Goal: Information Seeking & Learning: Learn about a topic

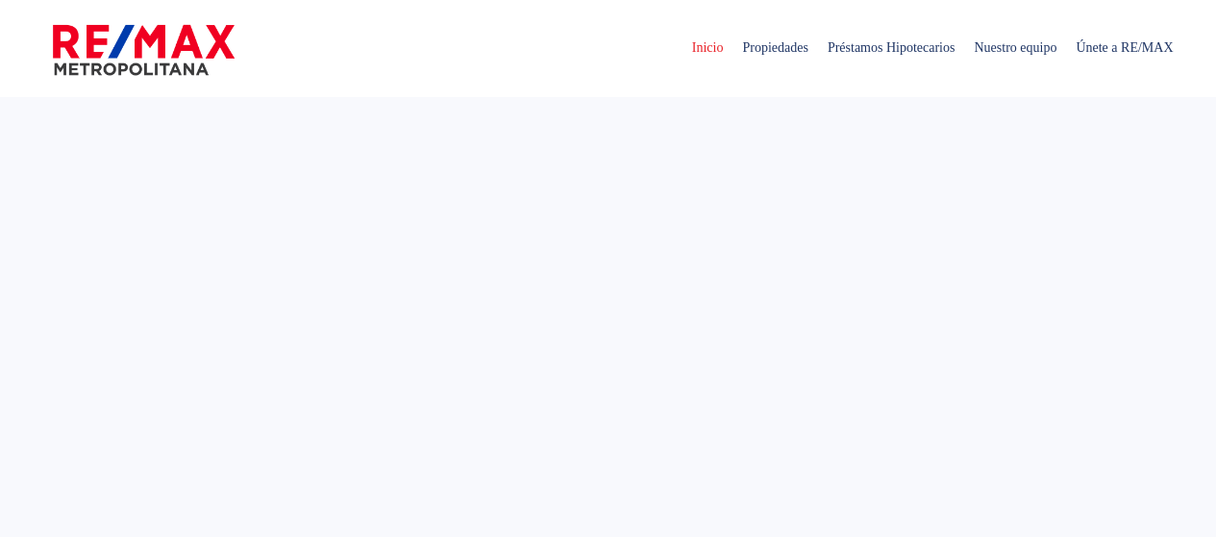
select select
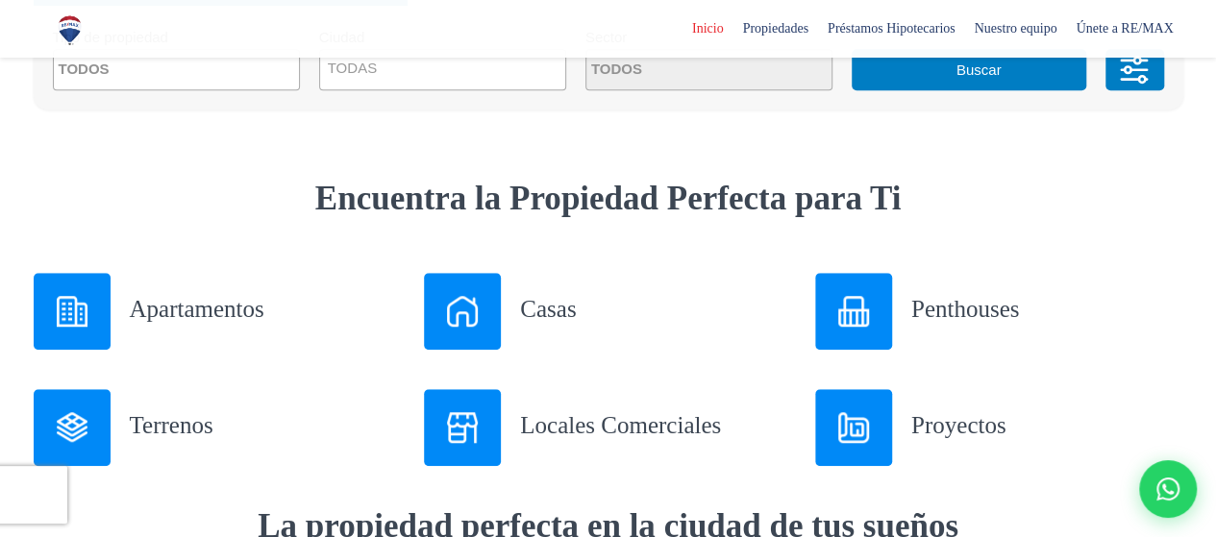
scroll to position [673, 0]
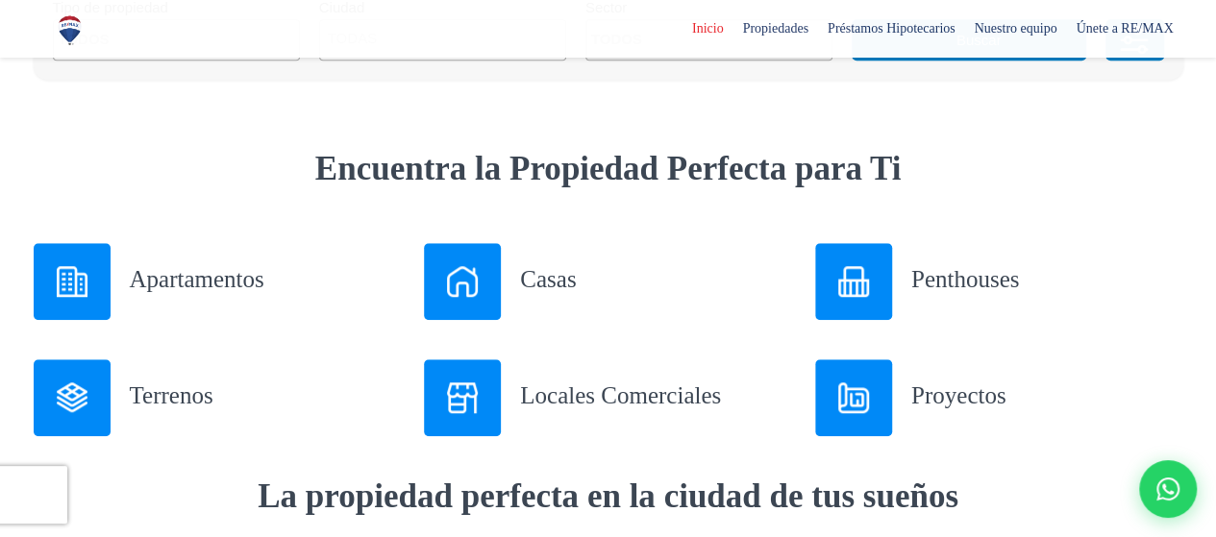
click at [471, 400] on img at bounding box center [462, 397] width 31 height 31
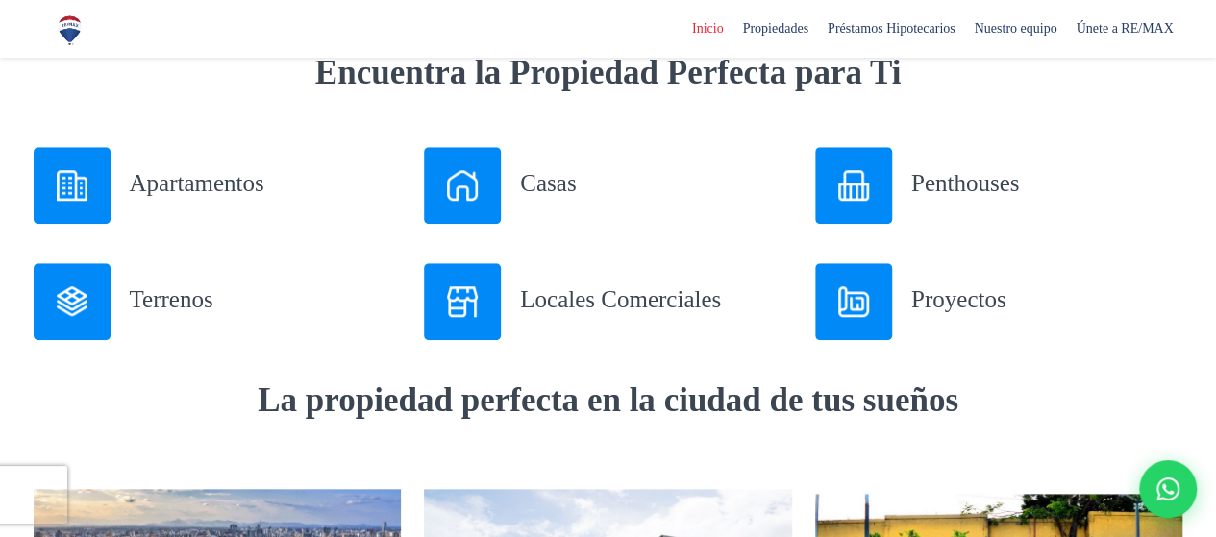
click at [82, 187] on img at bounding box center [72, 185] width 31 height 31
click at [79, 279] on div at bounding box center [72, 301] width 77 height 77
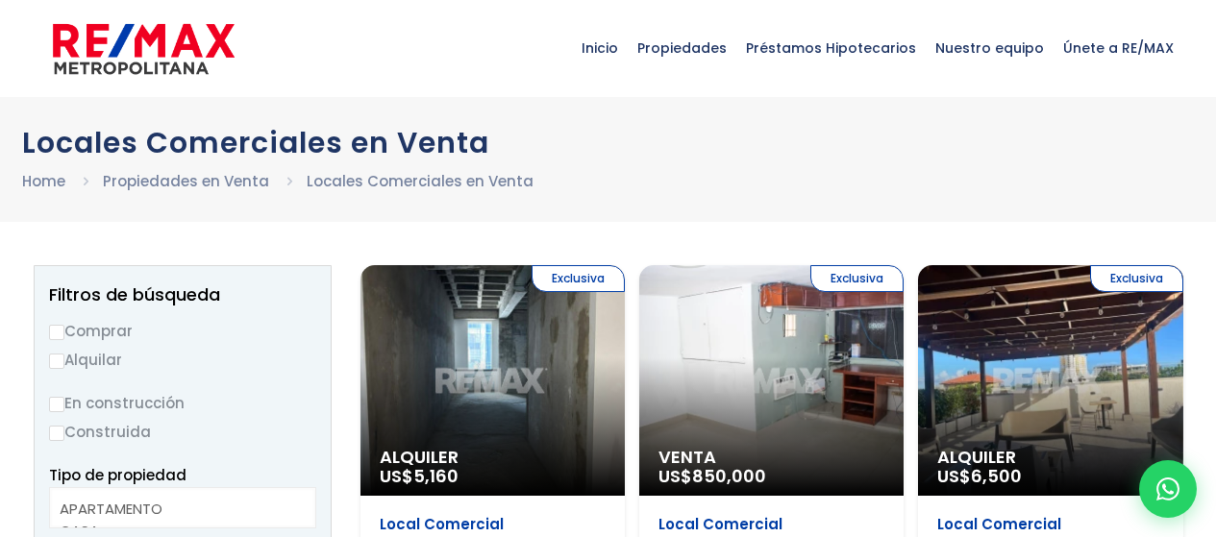
select select
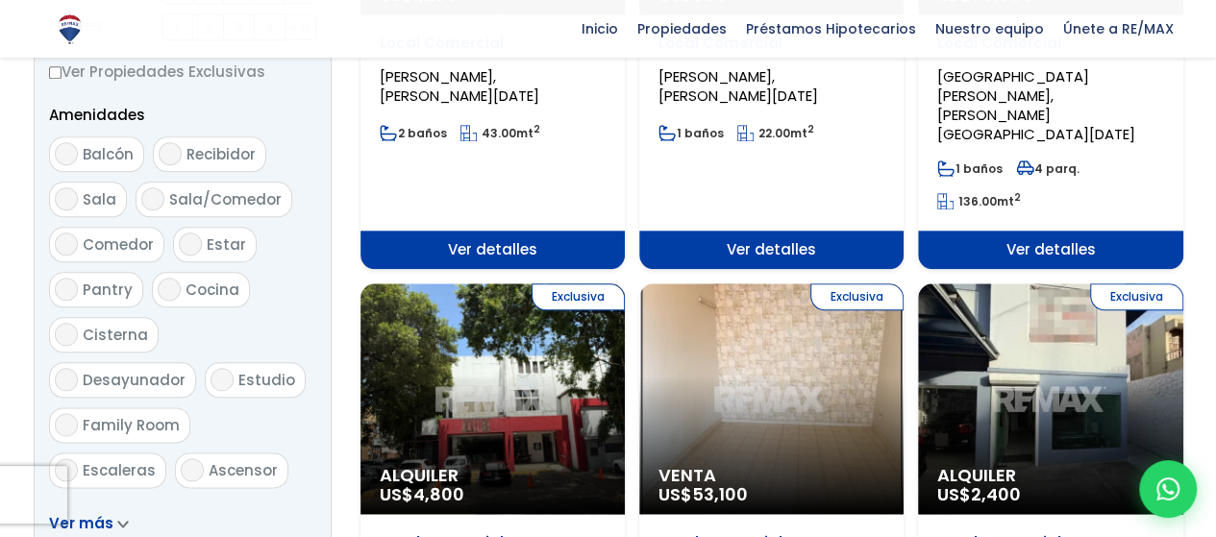
scroll to position [1057, 0]
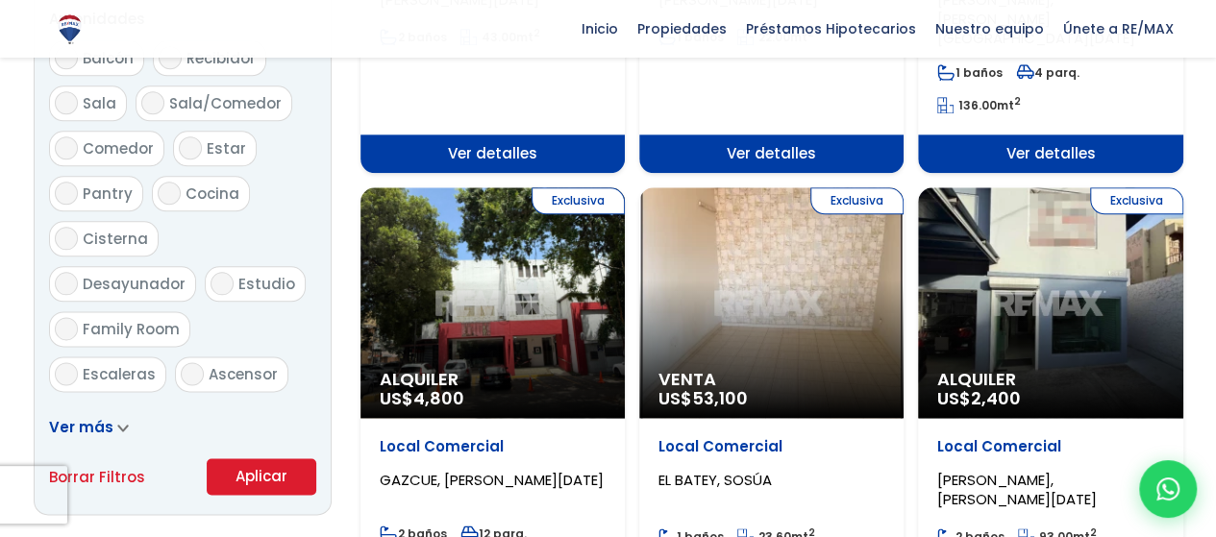
click at [813, 135] on span "Ver detalles" at bounding box center [771, 154] width 264 height 38
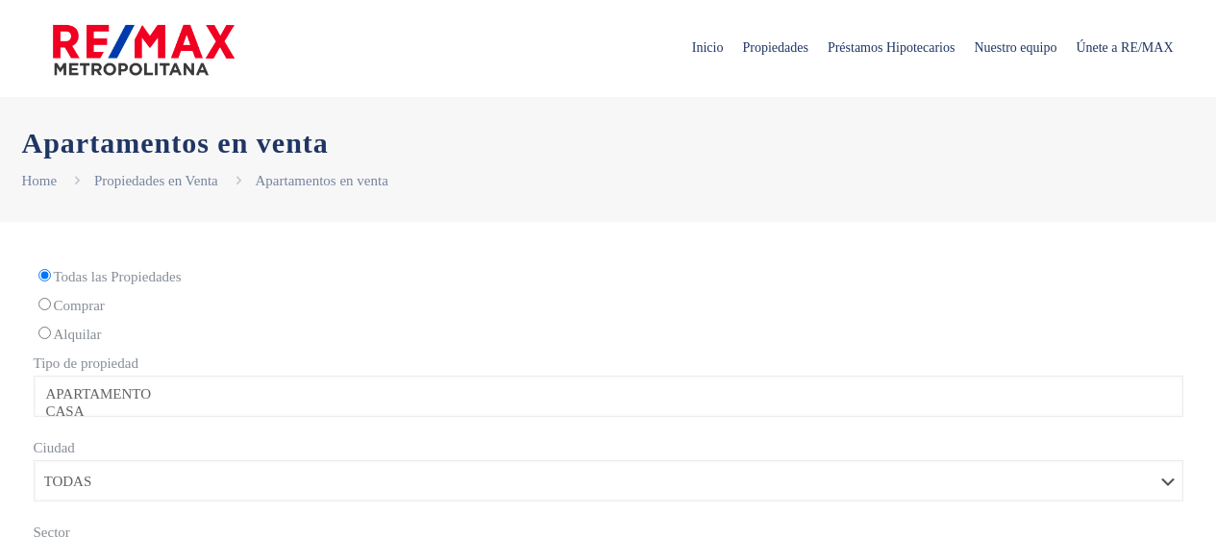
select select
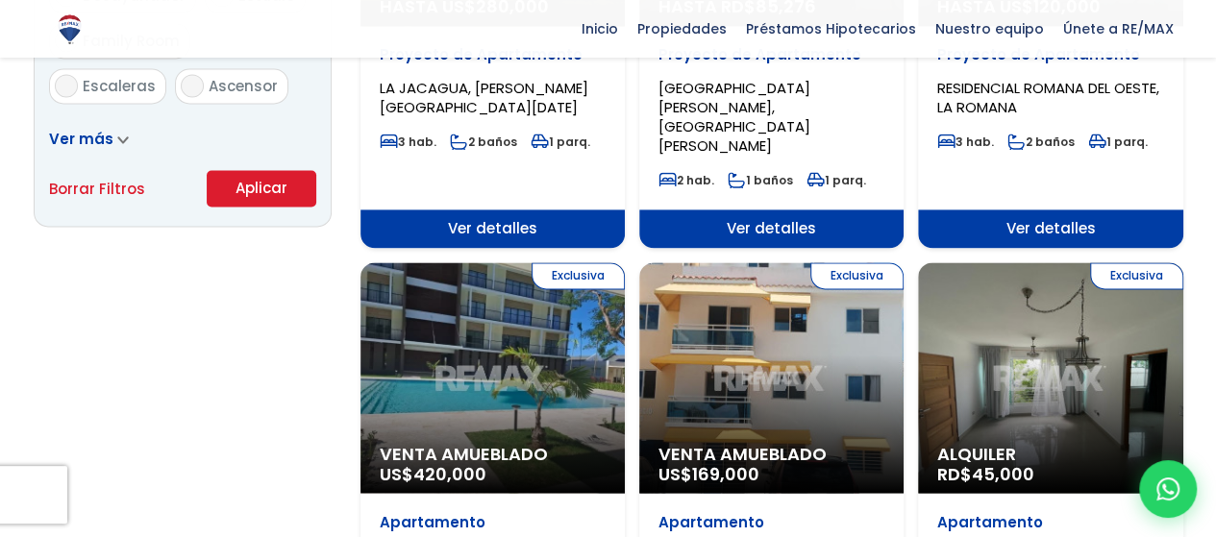
scroll to position [1441, 0]
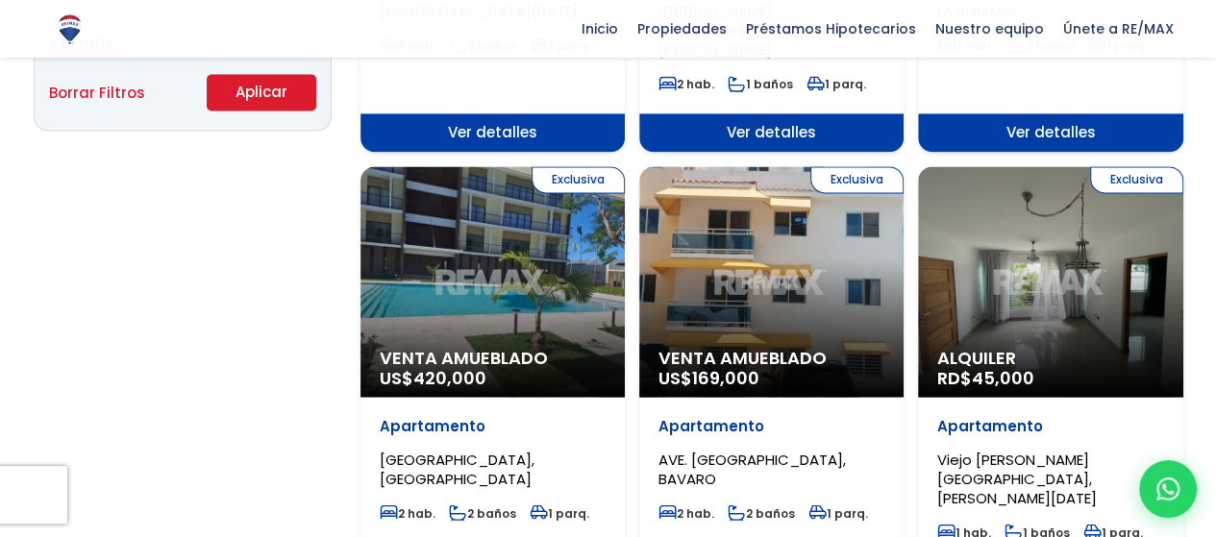
drag, startPoint x: 704, startPoint y: 215, endPoint x: 700, endPoint y: 325, distance: 109.7
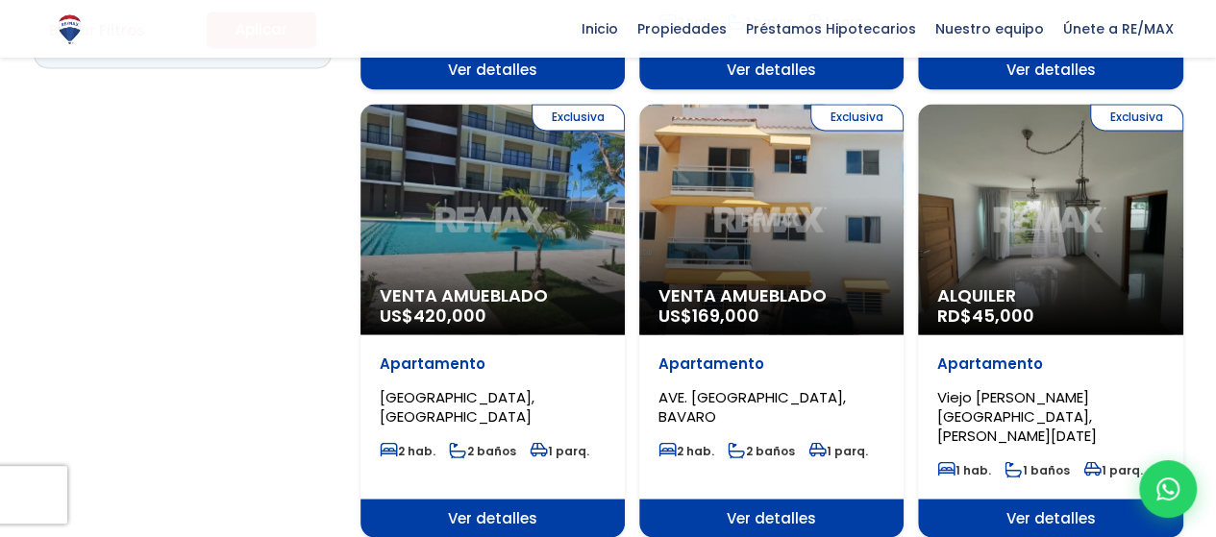
scroll to position [1730, 0]
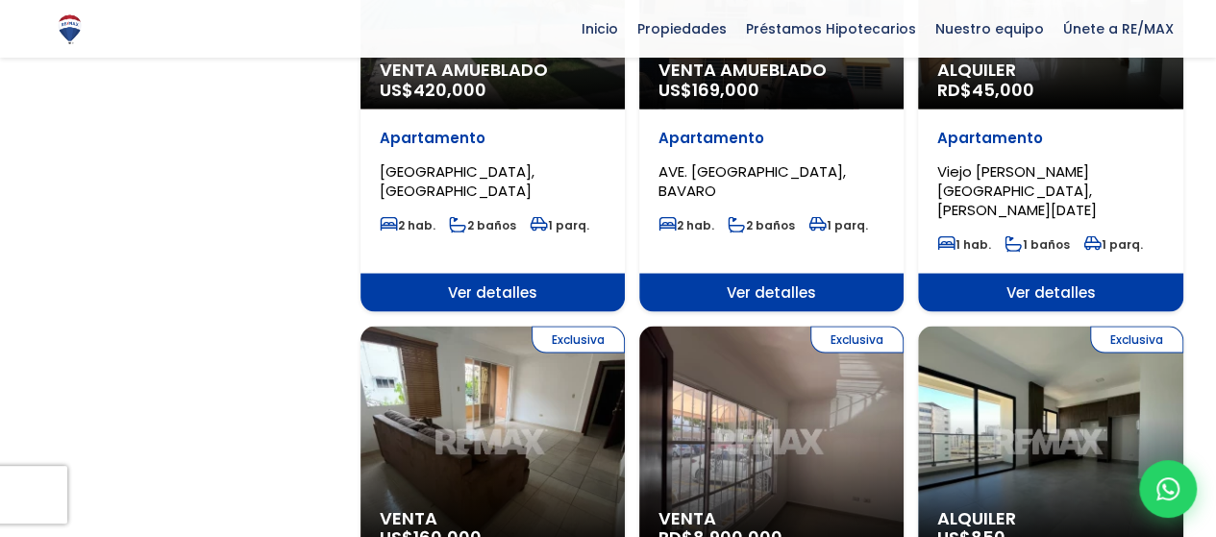
click at [1042, 273] on span "Ver detalles" at bounding box center [1050, 292] width 264 height 38
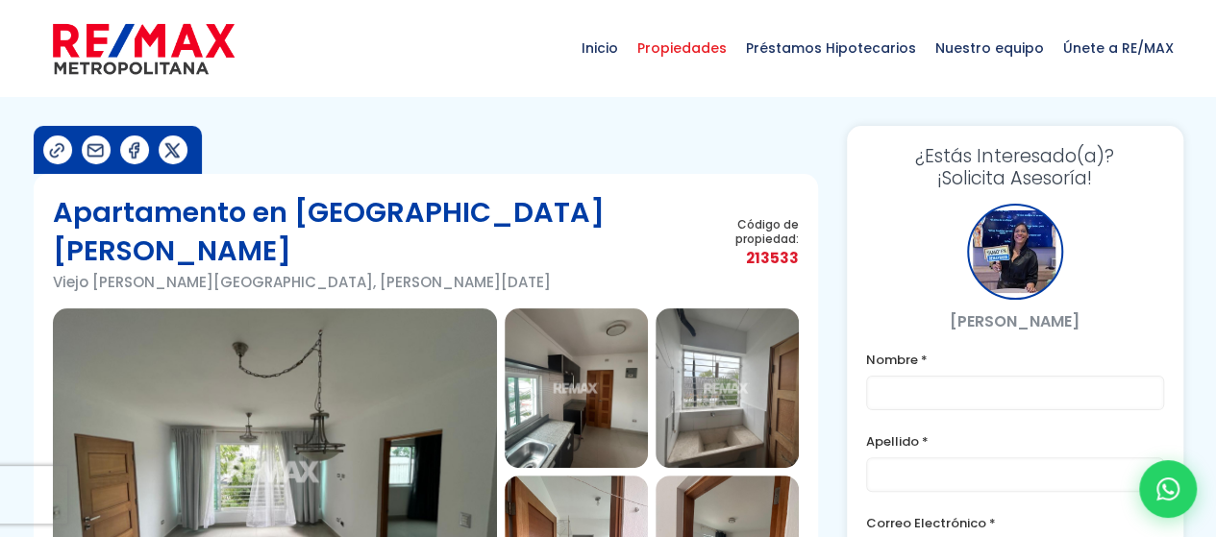
click at [699, 52] on span "Propiedades" at bounding box center [682, 48] width 109 height 58
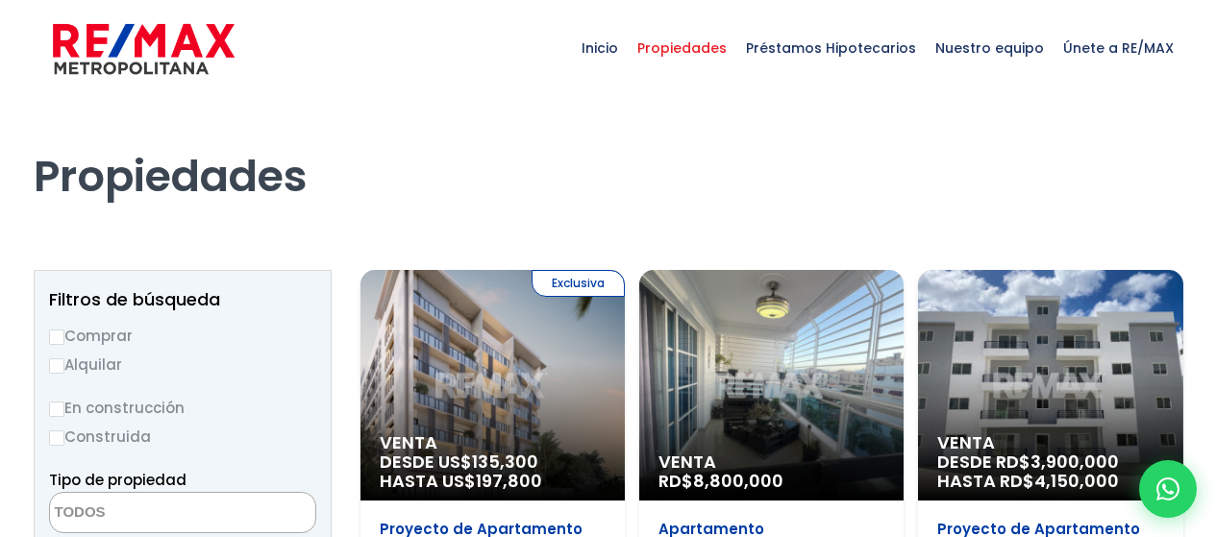
select select
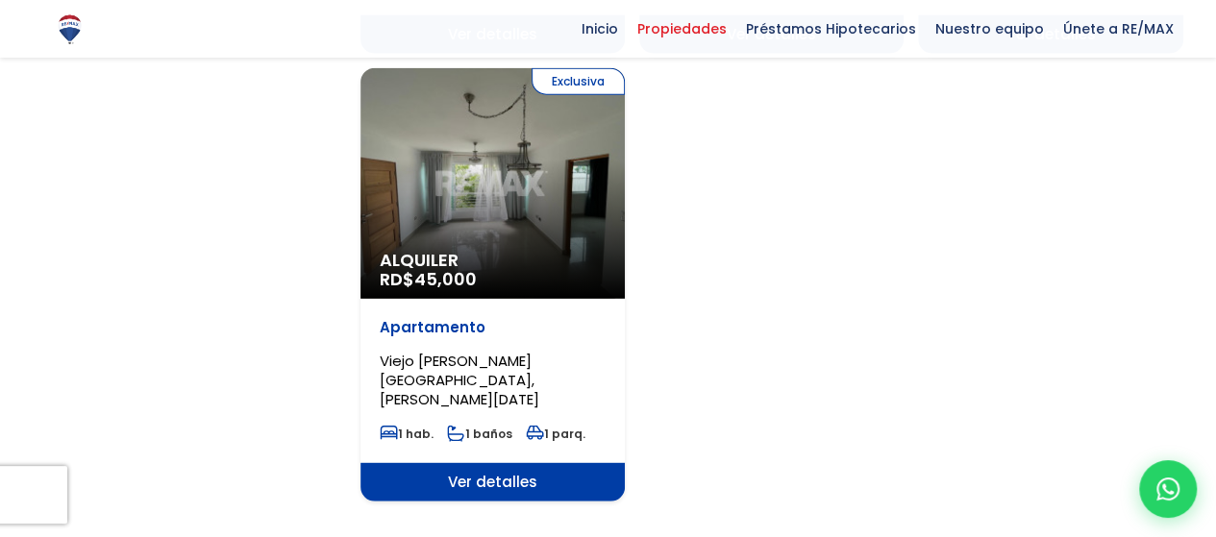
scroll to position [2402, 0]
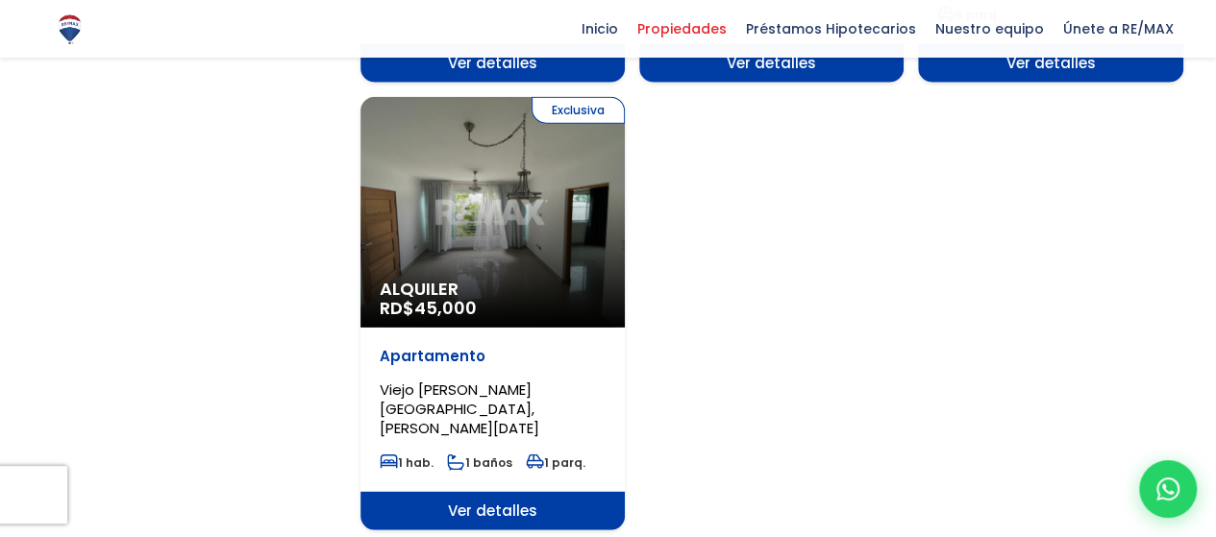
click at [463, 414] on div "Apartamento Viejo Arroyo Hondo, SANTO DOMINGO DE GUZMÁN 1 hab. 1 baños 1 parq." at bounding box center [492, 410] width 264 height 164
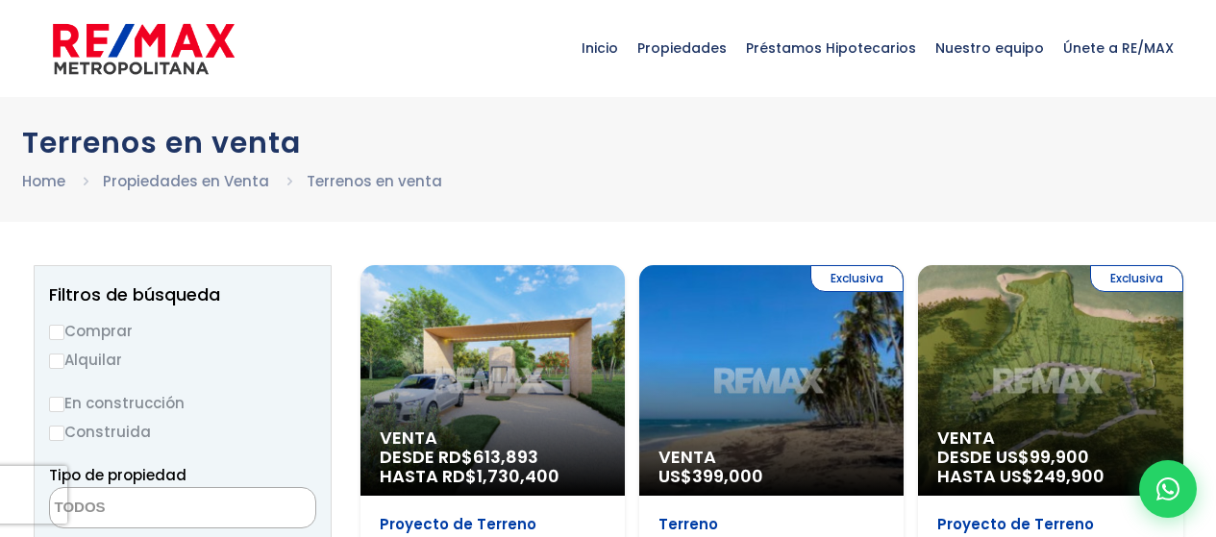
select select
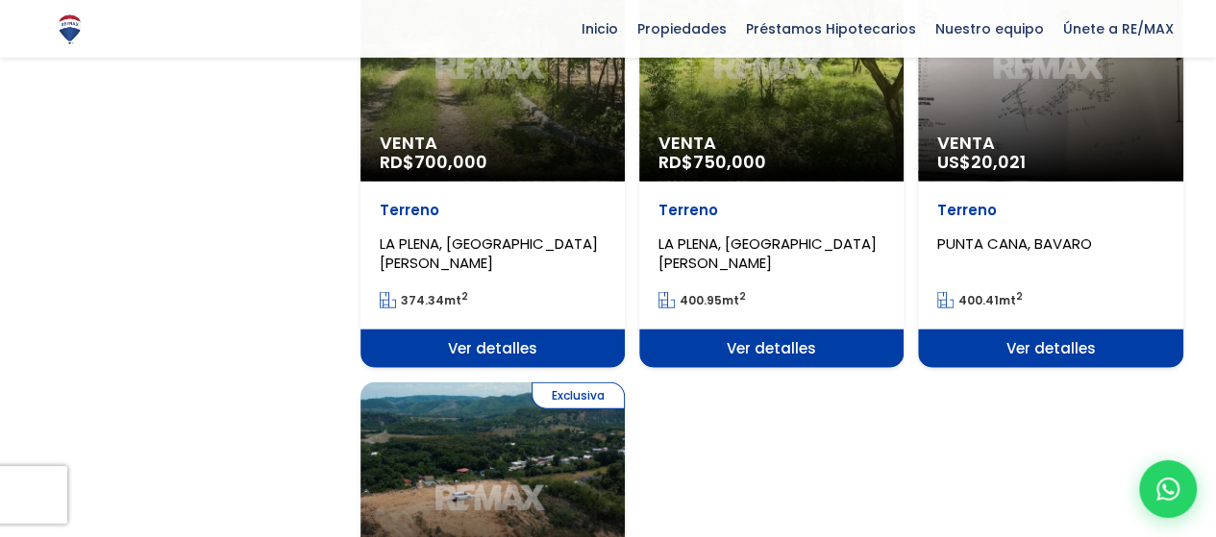
scroll to position [2402, 0]
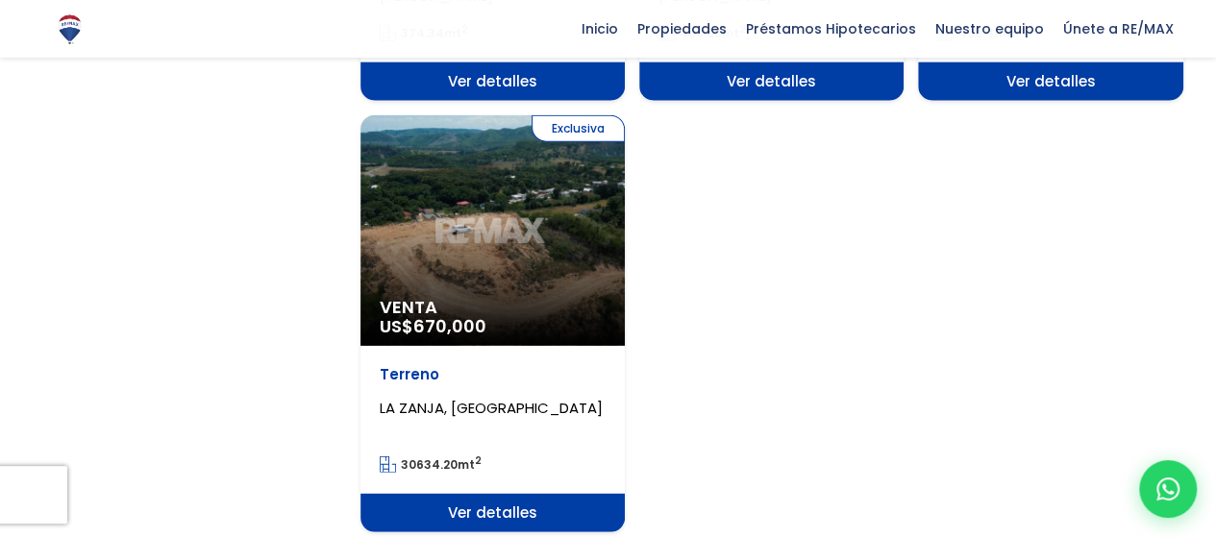
click at [488, 494] on span "Ver detalles" at bounding box center [492, 513] width 264 height 38
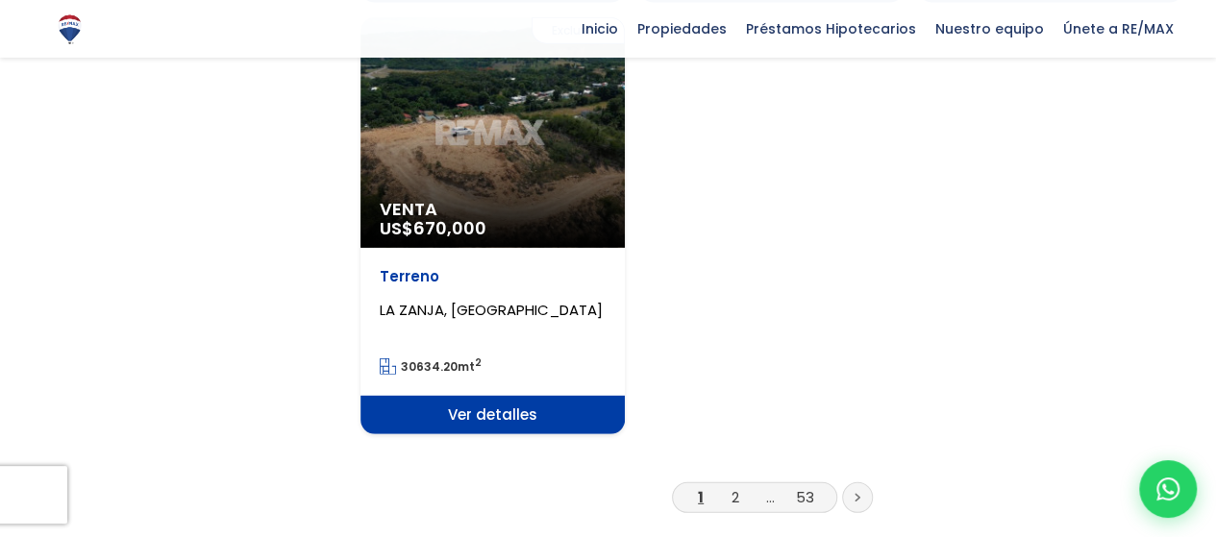
scroll to position [2691, 0]
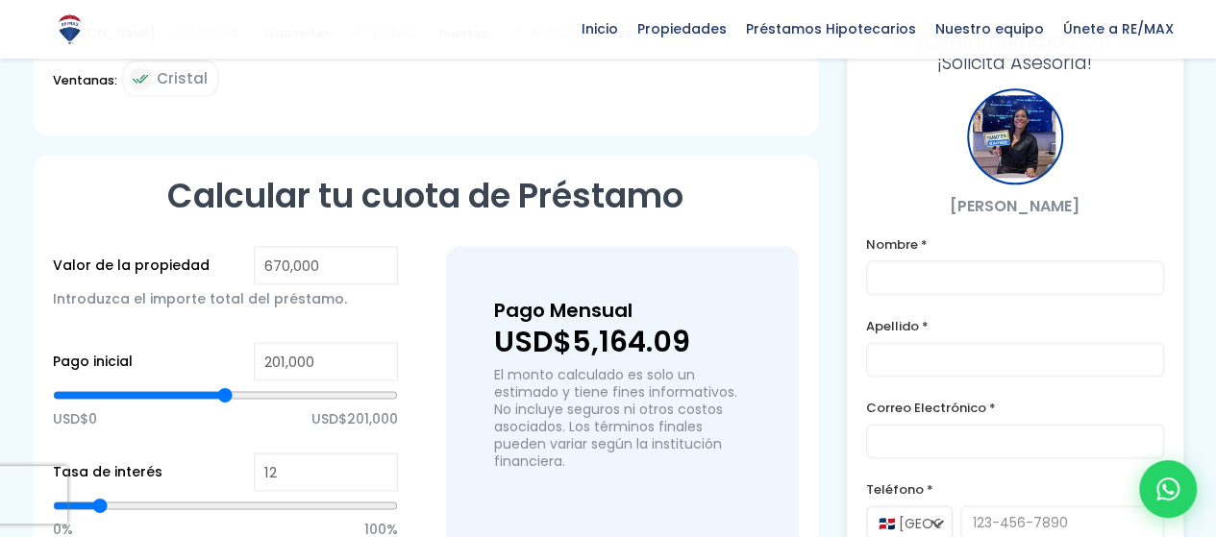
scroll to position [1200, 0]
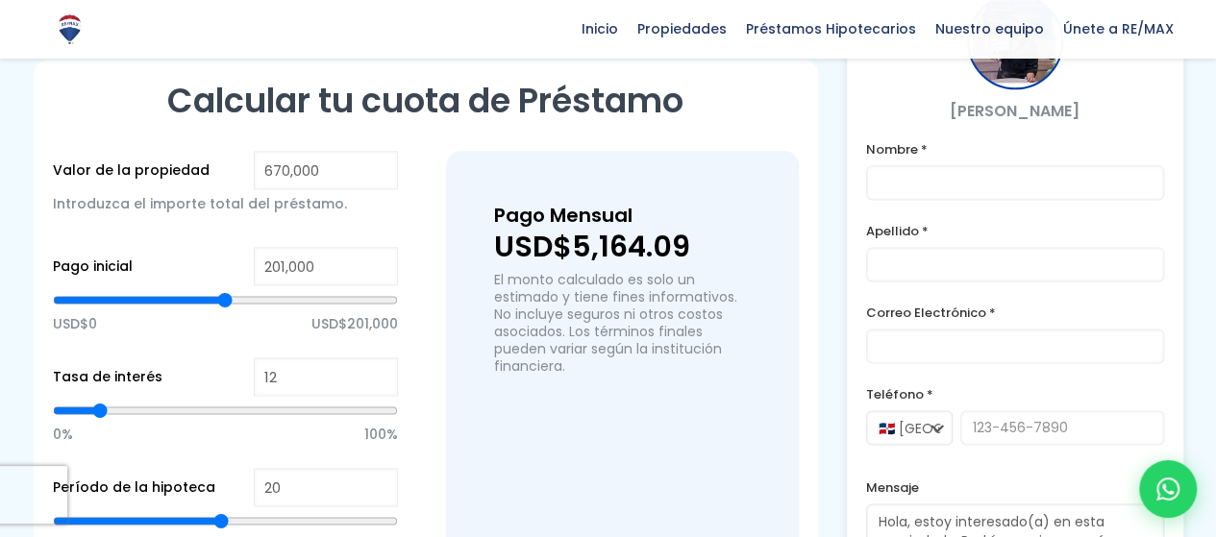
type input "329,826"
type input "329826"
type input "331,127"
type input "331127"
type input "332,428"
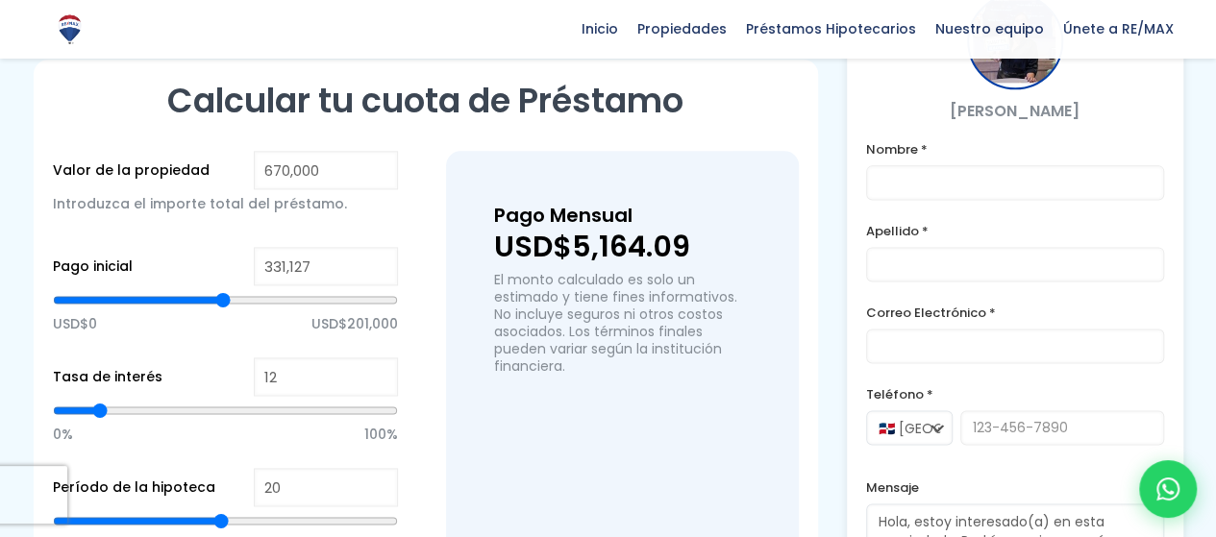
type input "332428"
type input "333,729"
type input "333729"
type input "336,332"
type input "336332"
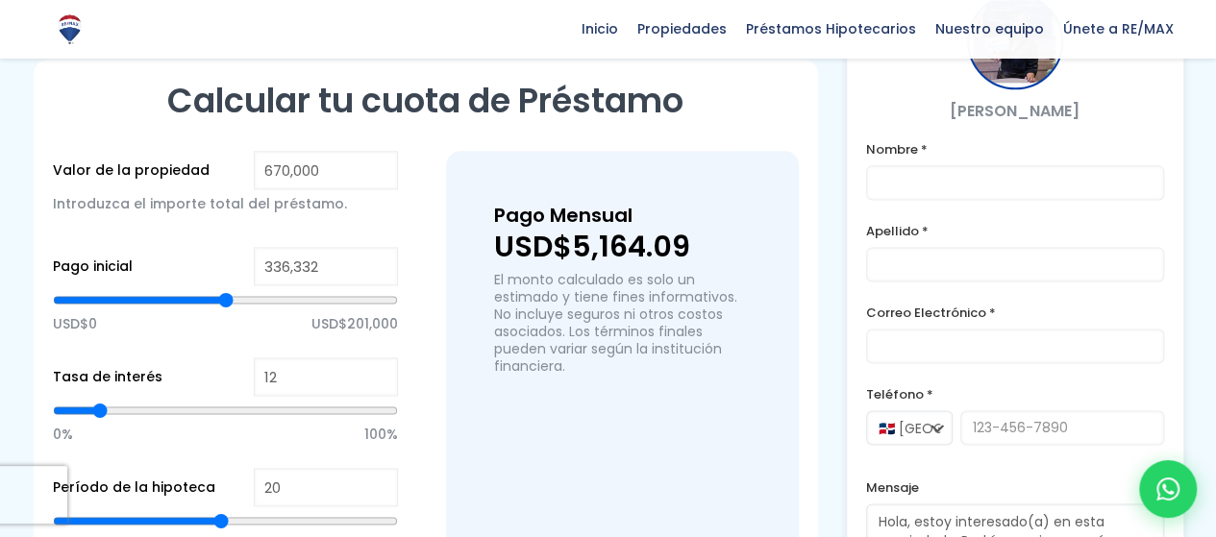
type input "333,729"
type input "333729"
type input "323,321"
type input "323321"
type input "303,804"
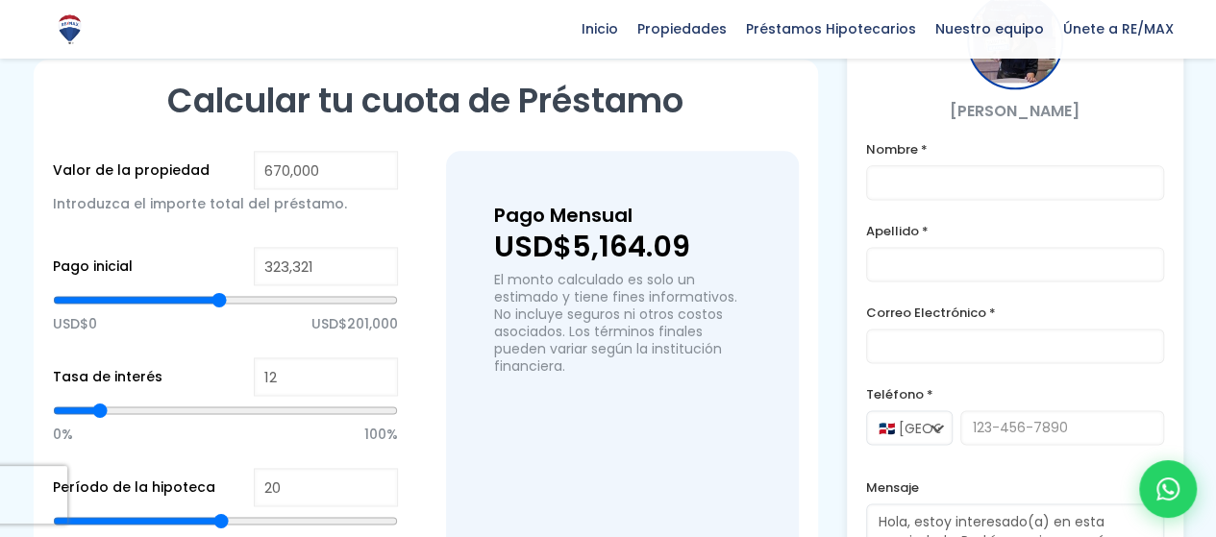
type input "303804"
type input "281,686"
type input "281686"
type input "251,761"
type input "251761"
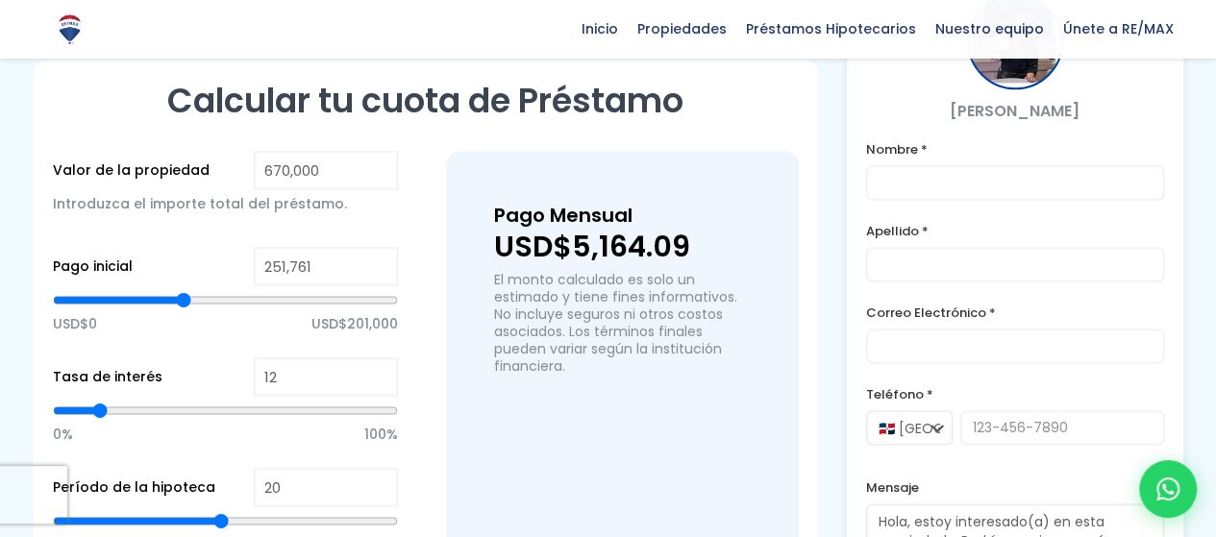
type input "238,750"
type input "238750"
type input "234,847"
type input "234847"
type input "233,546"
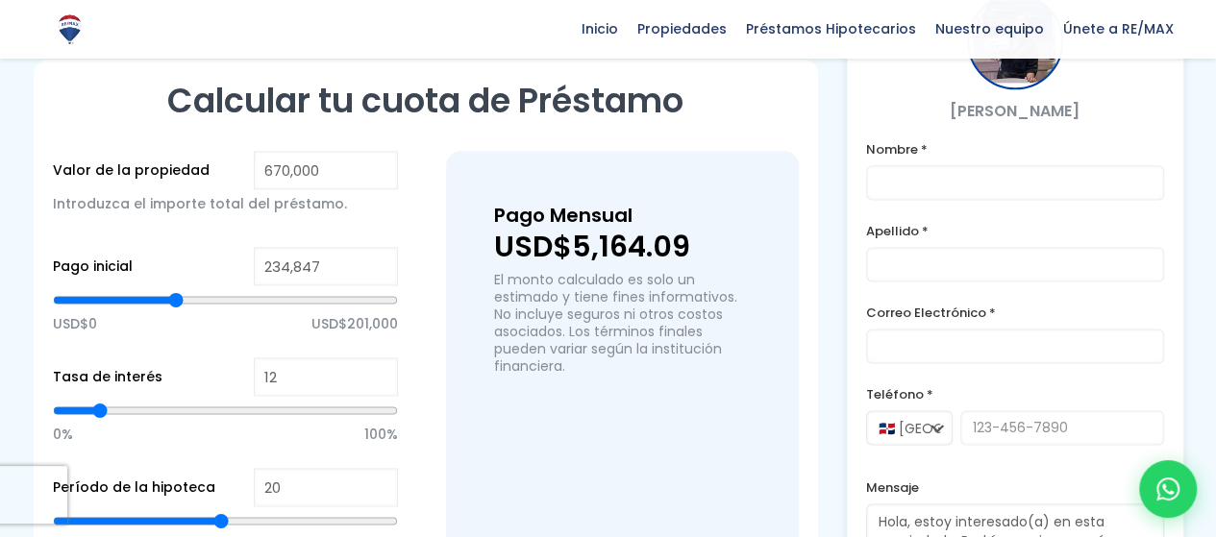
type input "233546"
type input "232,244"
type input "232244"
type input "221,836"
type input "221836"
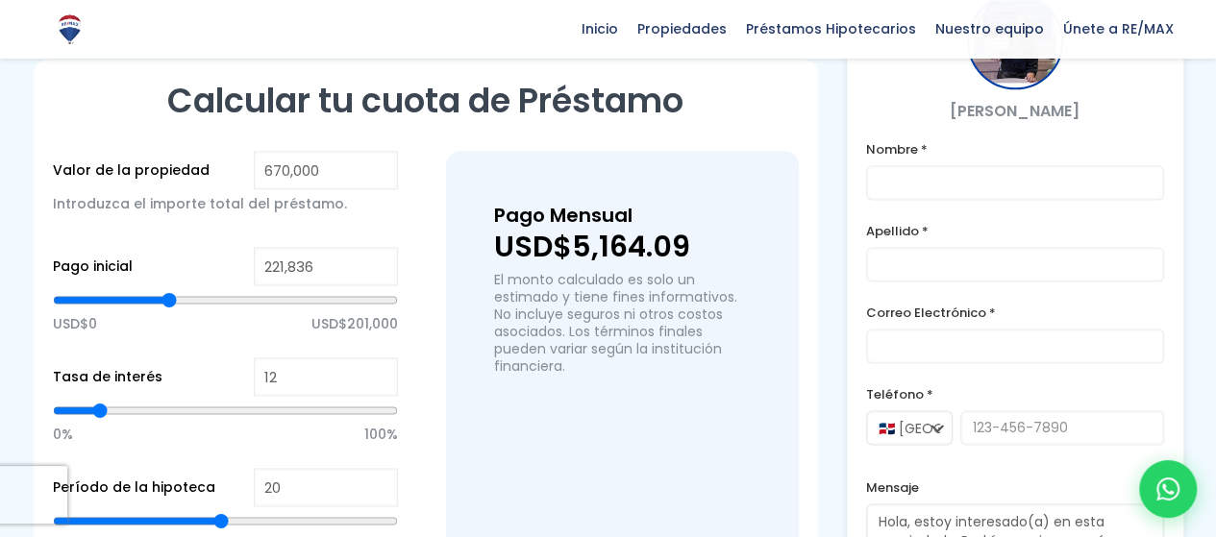
type input "215,330"
type input "215330"
type input "208,825"
type input "208825"
type input "193,212"
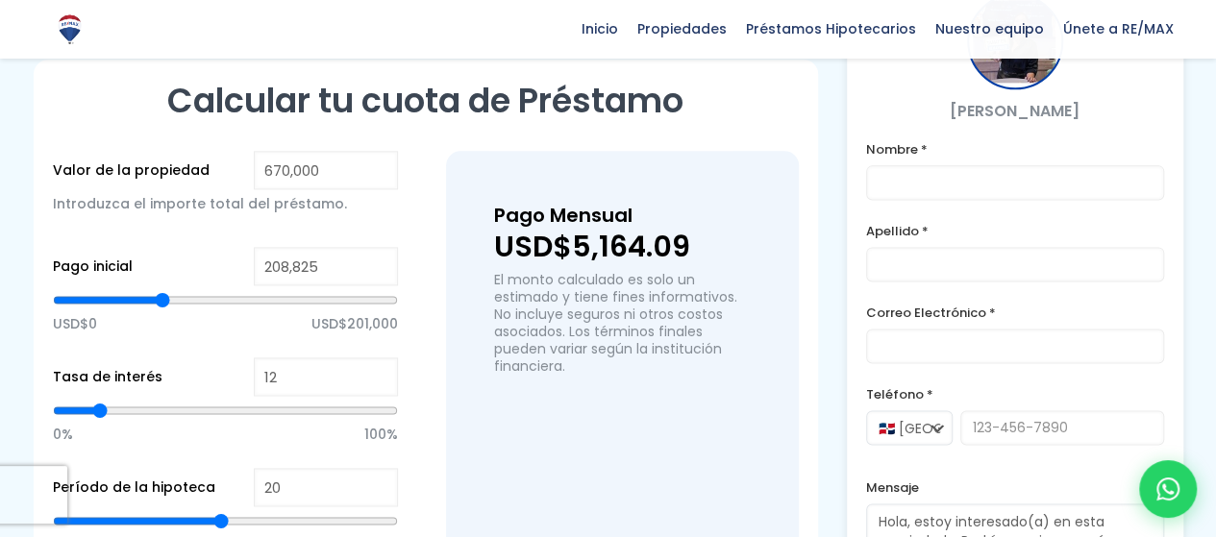
type input "193212"
type input "180,201"
type input "180201"
type input "178,900"
type input "178900"
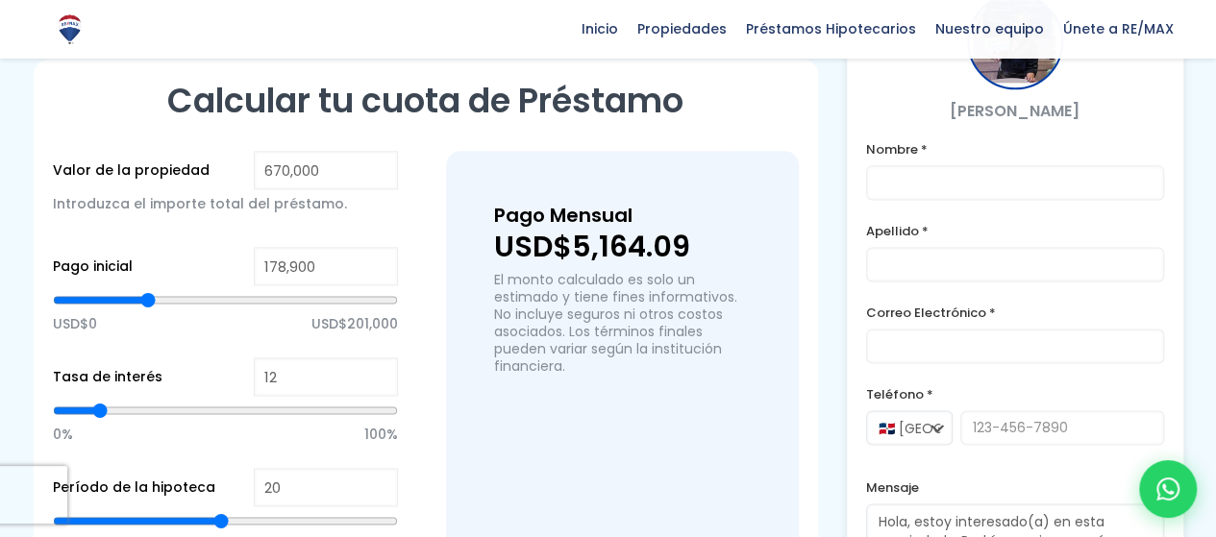
type input "177,599"
type input "177599"
type input "176,298"
type input "176298"
type input "174,997"
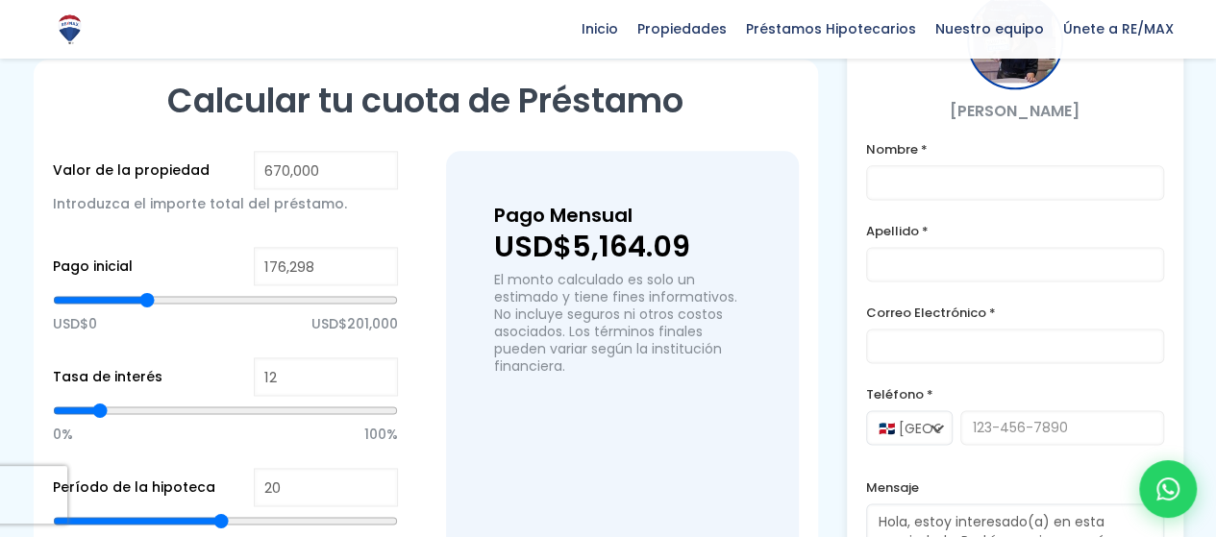
type input "174997"
type input "168,491"
type input "168491"
type input "167,190"
type input "167190"
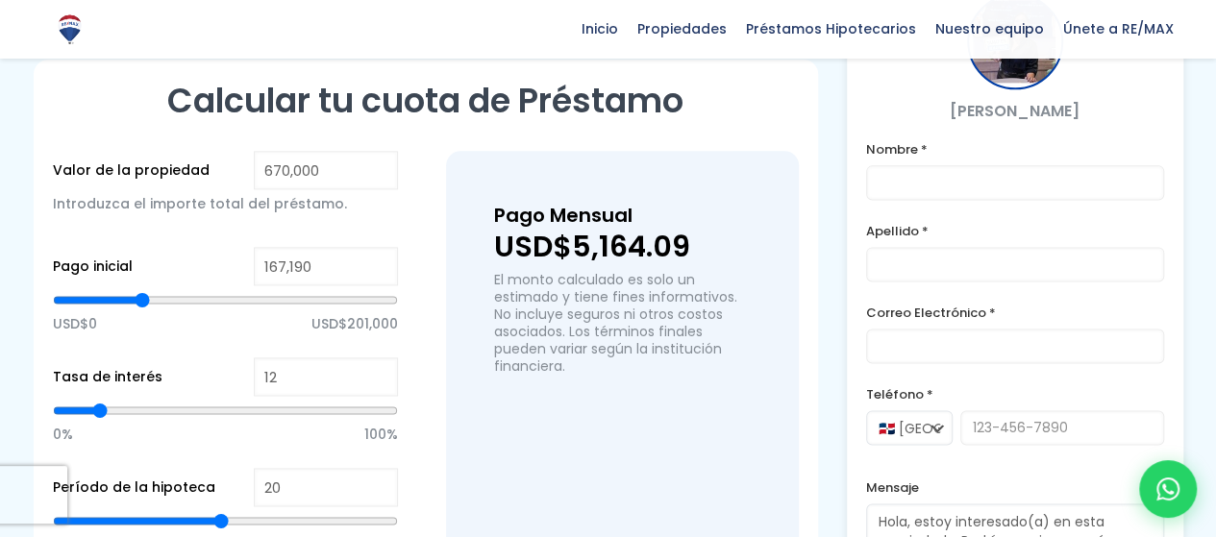
type input "165,889"
type input "165889"
type input "161,986"
type input "161986"
type input "155,480"
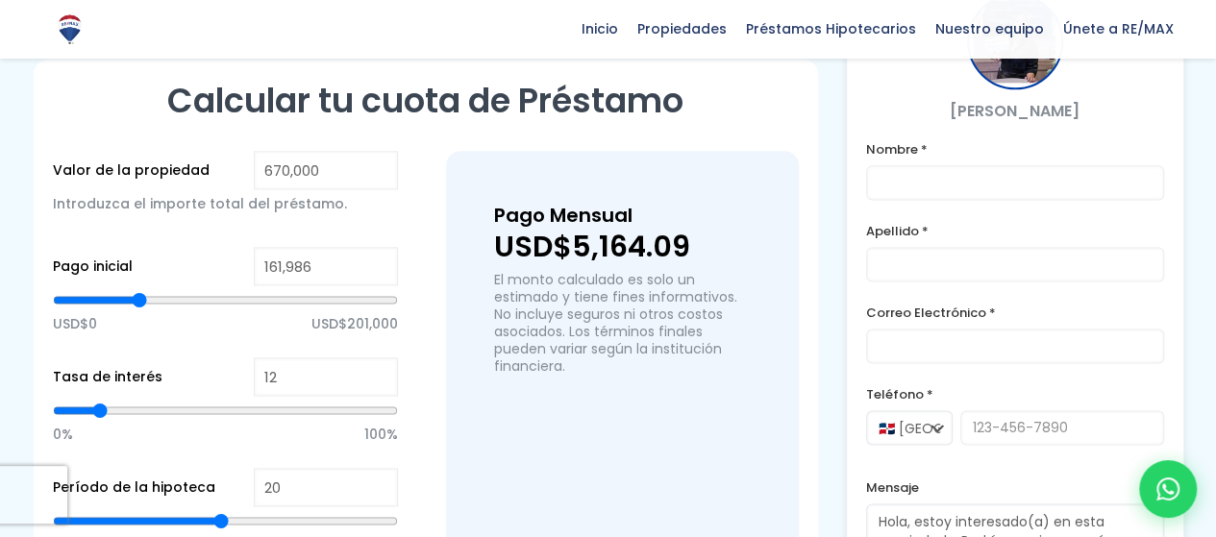
type input "155480"
type input "138,566"
type input "138566"
type input "125,555"
type input "125555"
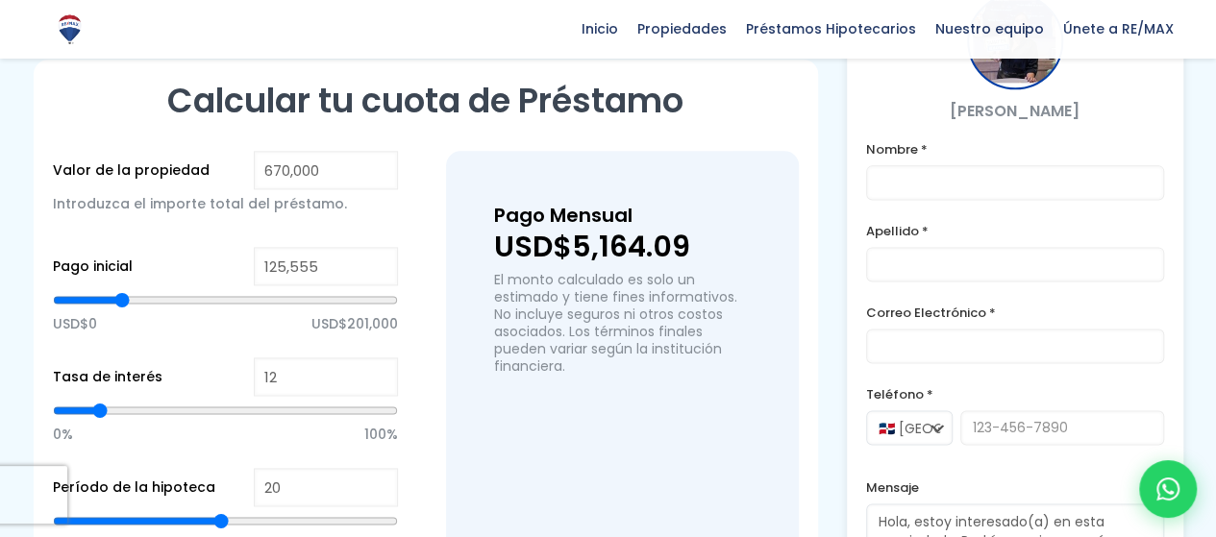
type input "112,544"
type input "112544"
type input "103,437"
type input "103437"
type input "91,727"
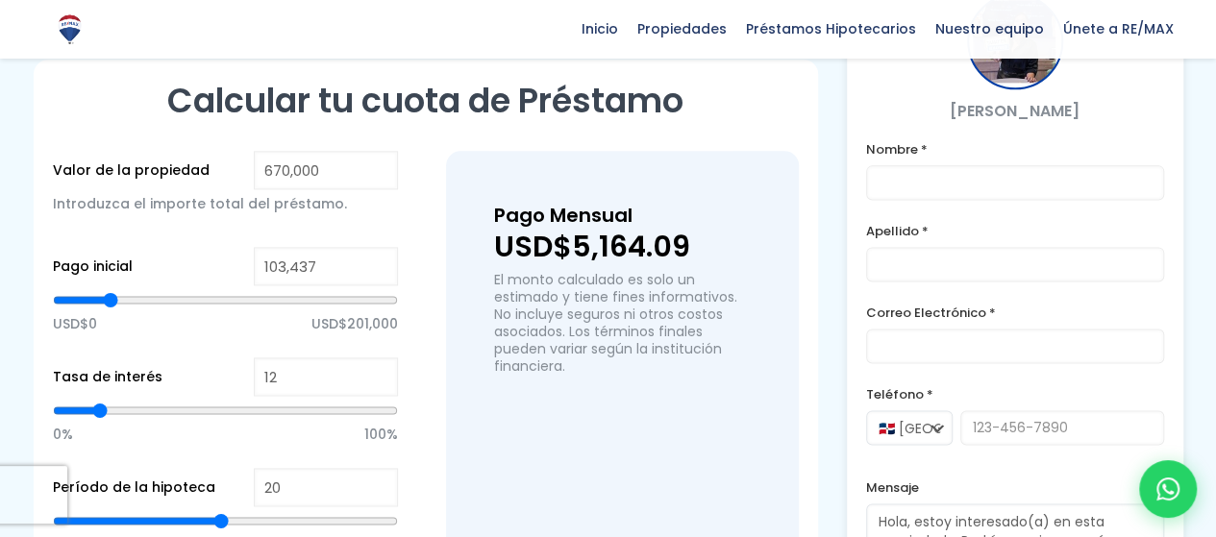
type input "91727"
type input "90,426"
type input "90426"
type input "89,125"
type input "89125"
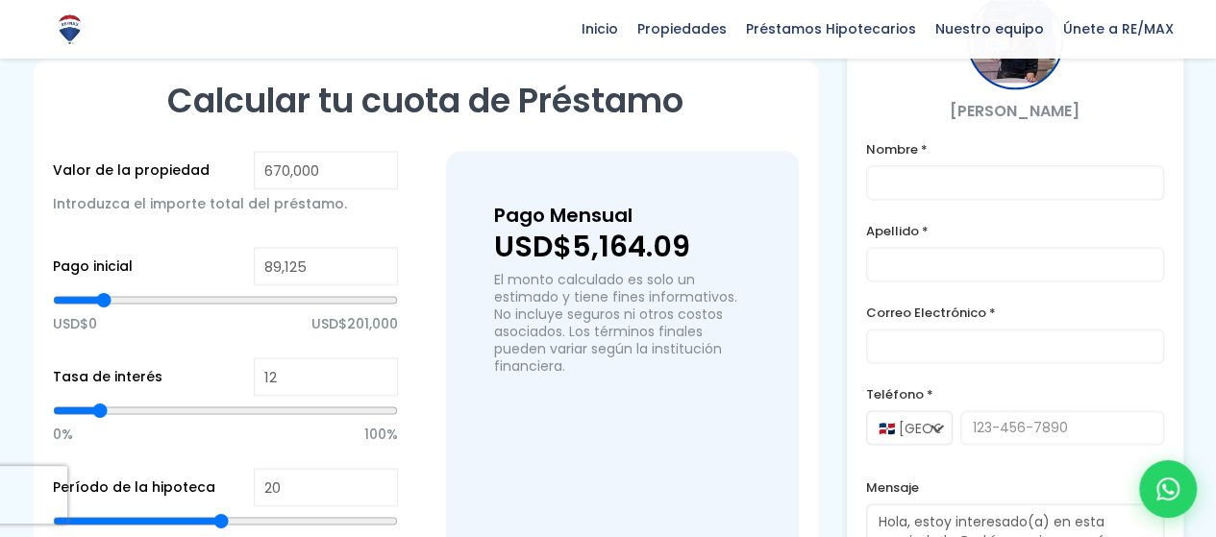
type input "74,813"
type input "74813"
type input "43,586"
type input "43586"
type input "9,758"
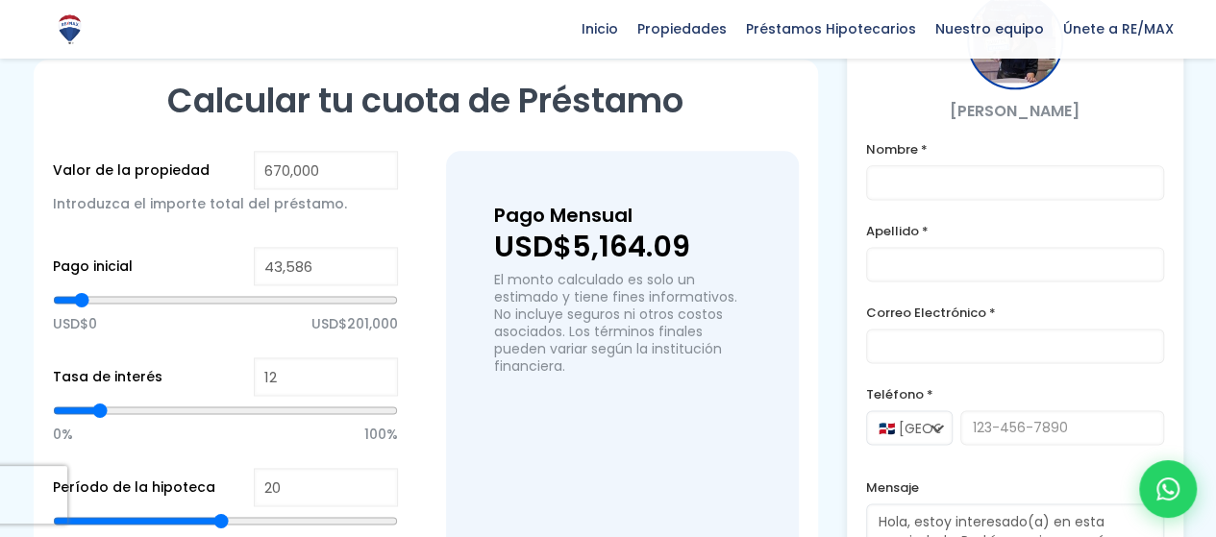
type input "9758"
type input "0"
type input "7,156"
type input "7156"
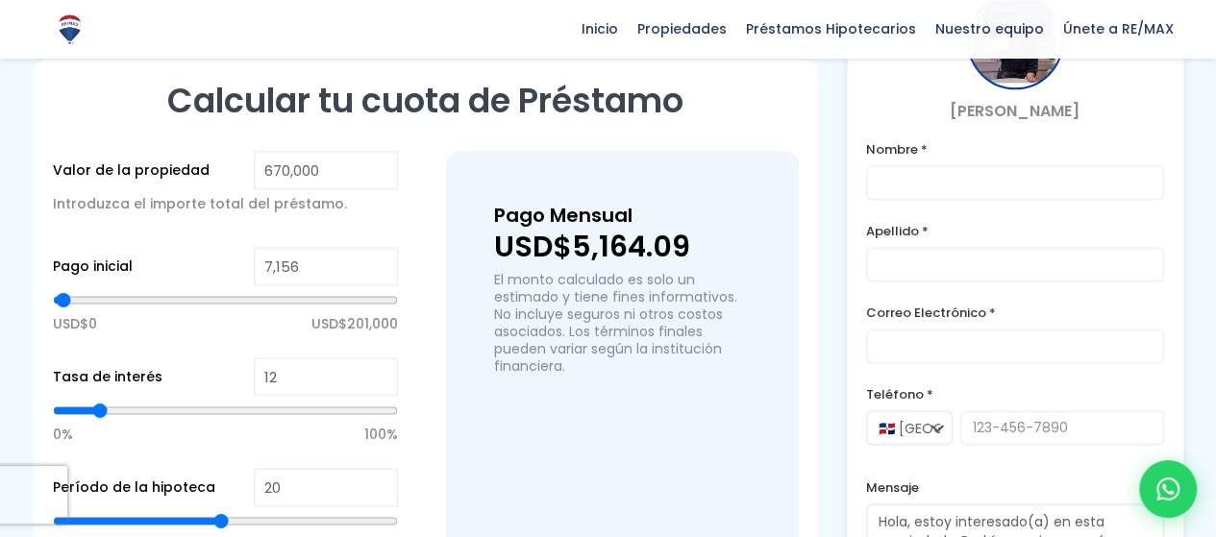
type input "12,360"
type input "12360"
type input "20,167"
type input "20167"
type input "21,468"
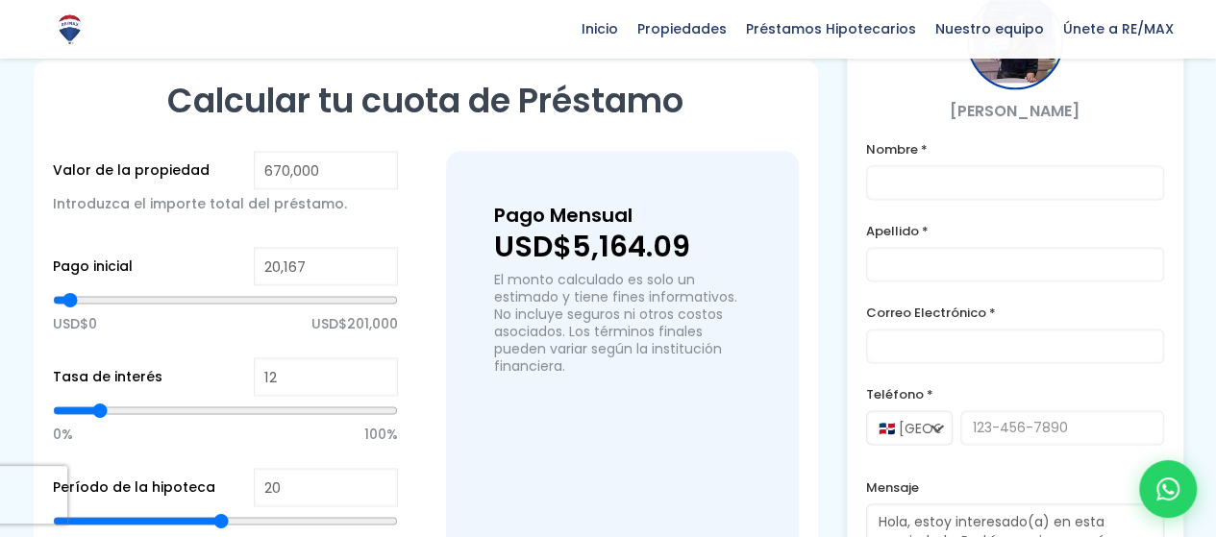
type input "21468"
type input "22,769"
type input "22769"
type input "27,973"
type input "27973"
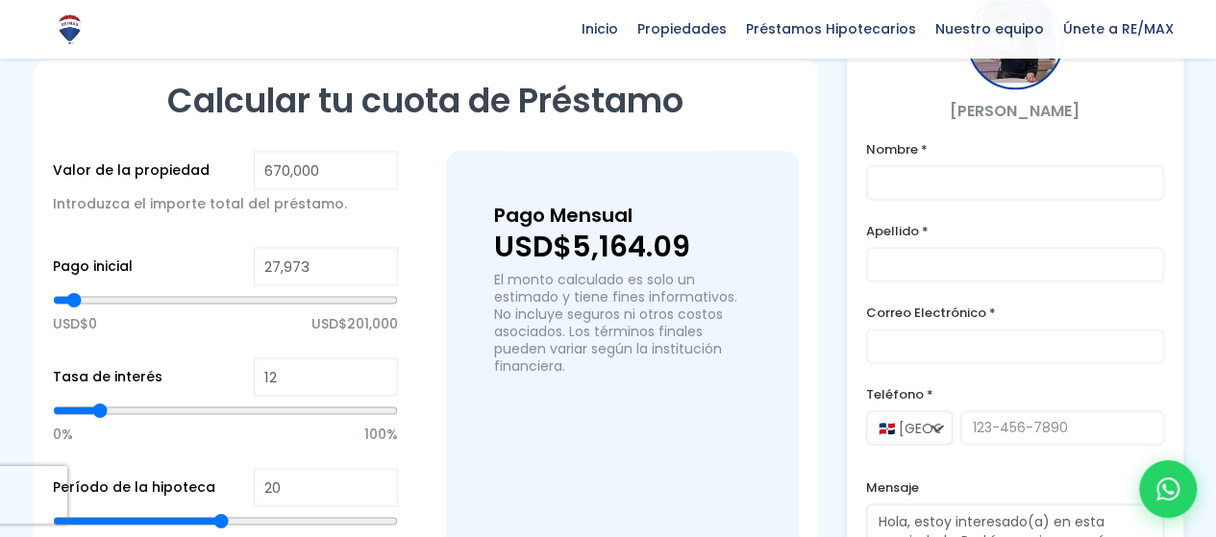
type input "35,780"
type input "35780"
type input "40,984"
type input "40984"
type input "42,285"
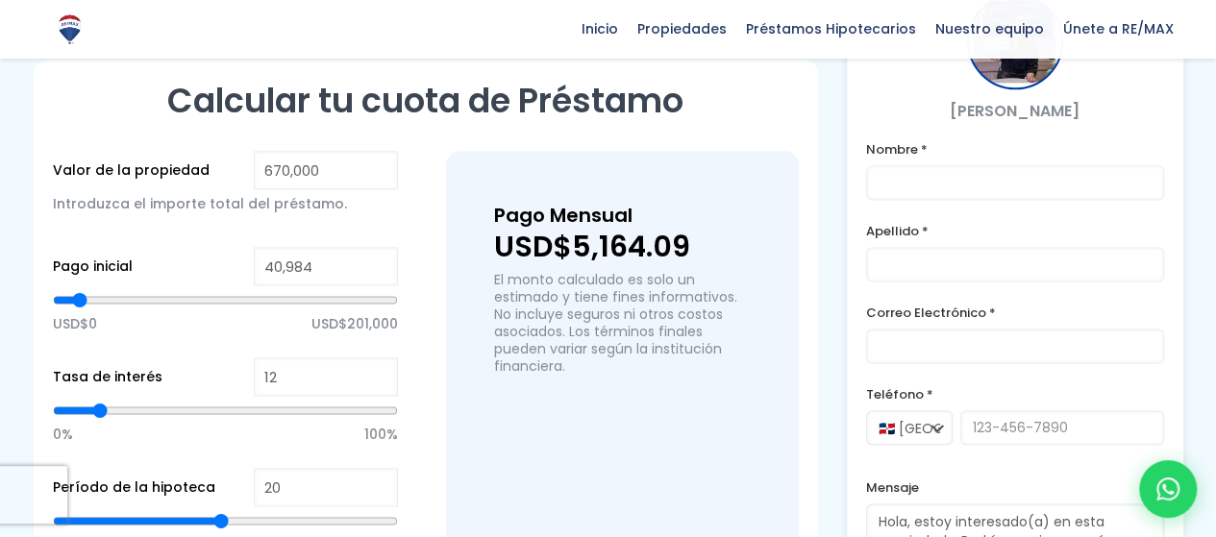
type input "42285"
type input "43,586"
type input "43586"
type input "64,404"
type input "64404"
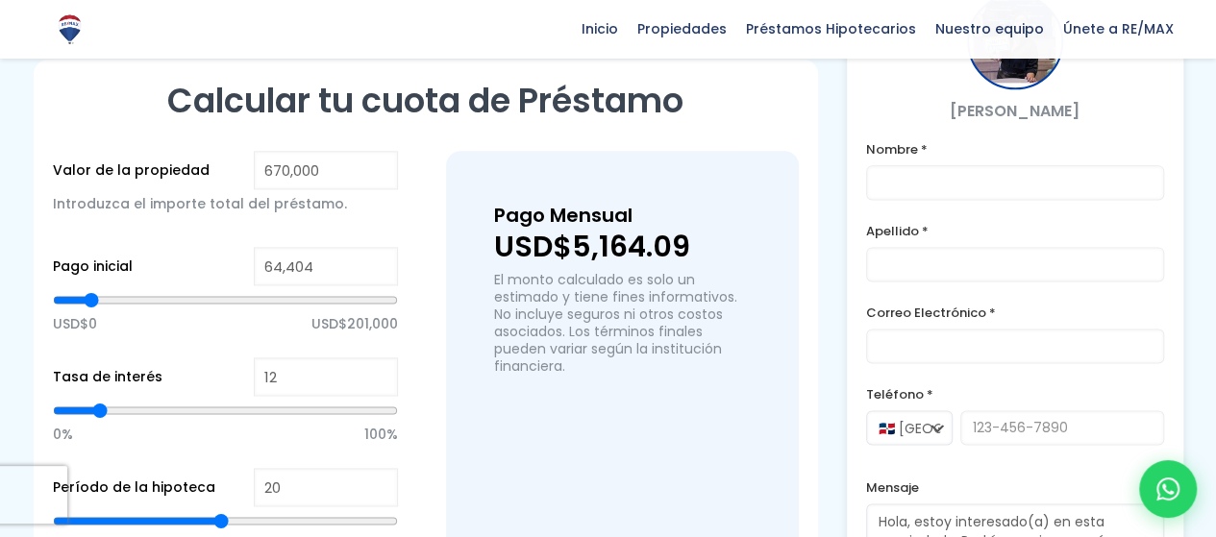
type input "85,221"
type input "85221"
type input "106,039"
type input "106039"
type input "134,663"
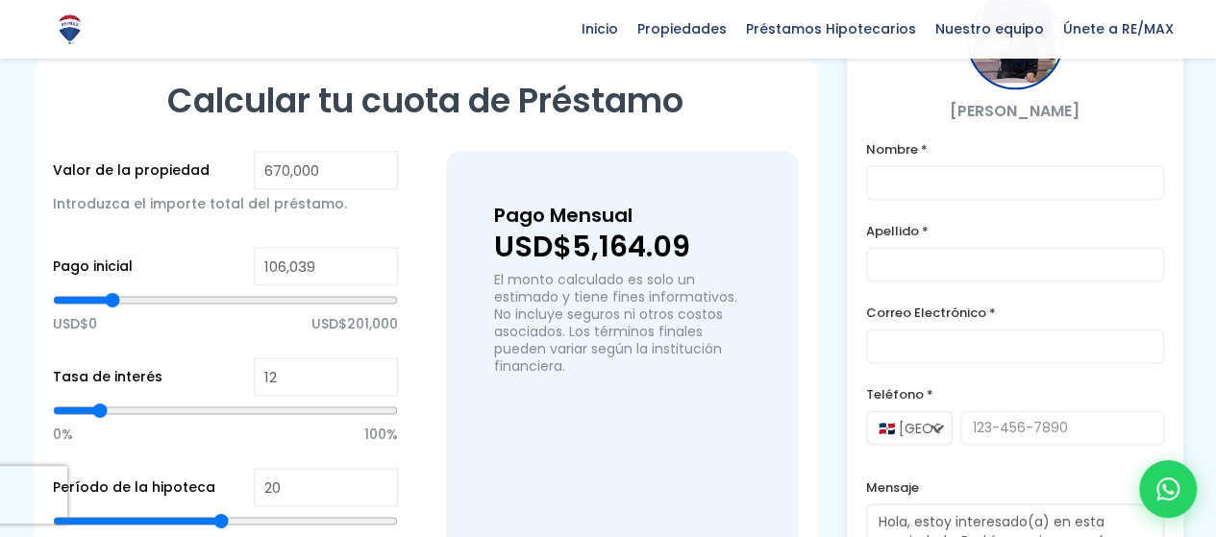
type input "134663"
type input "163,287"
type input "163287"
type input "172,394"
type input "172394"
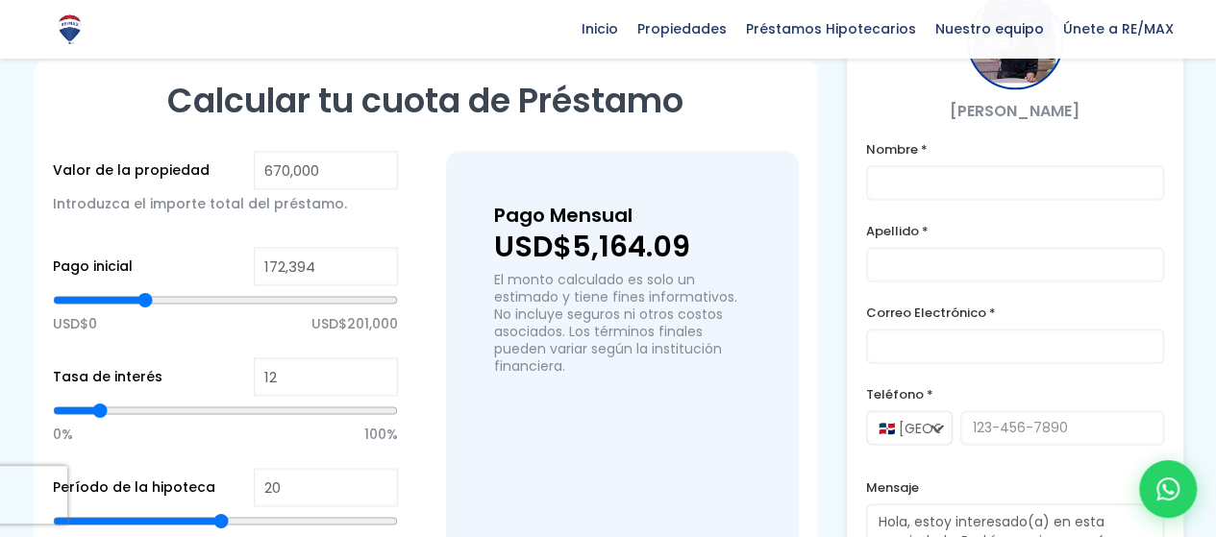
type input "180,201"
type input "180201"
type input "184,104"
type input "184104"
type input "202,319"
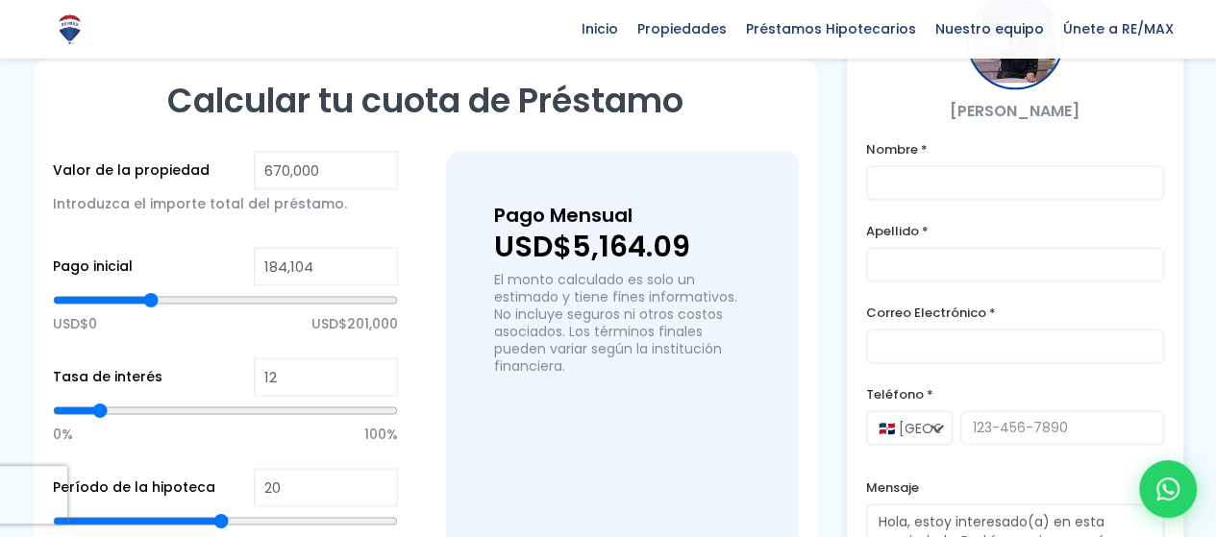
type input "202319"
type input "214,029"
type input "214029"
type input "279,084"
type input "279084"
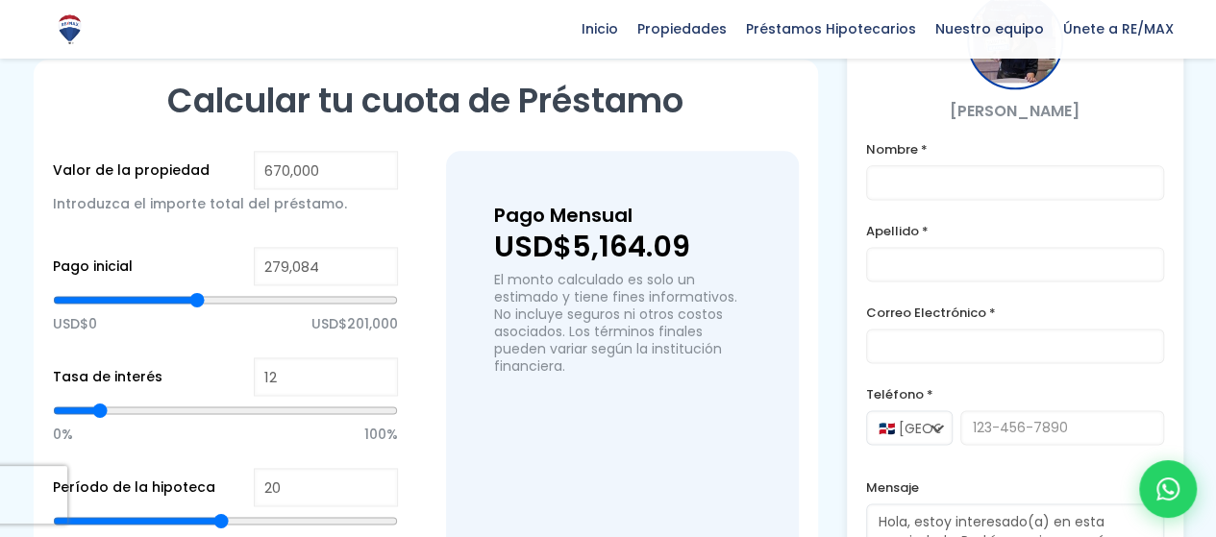
type input "305,105"
type input "305105"
type input "312,912"
type input "312912"
type input "338,934"
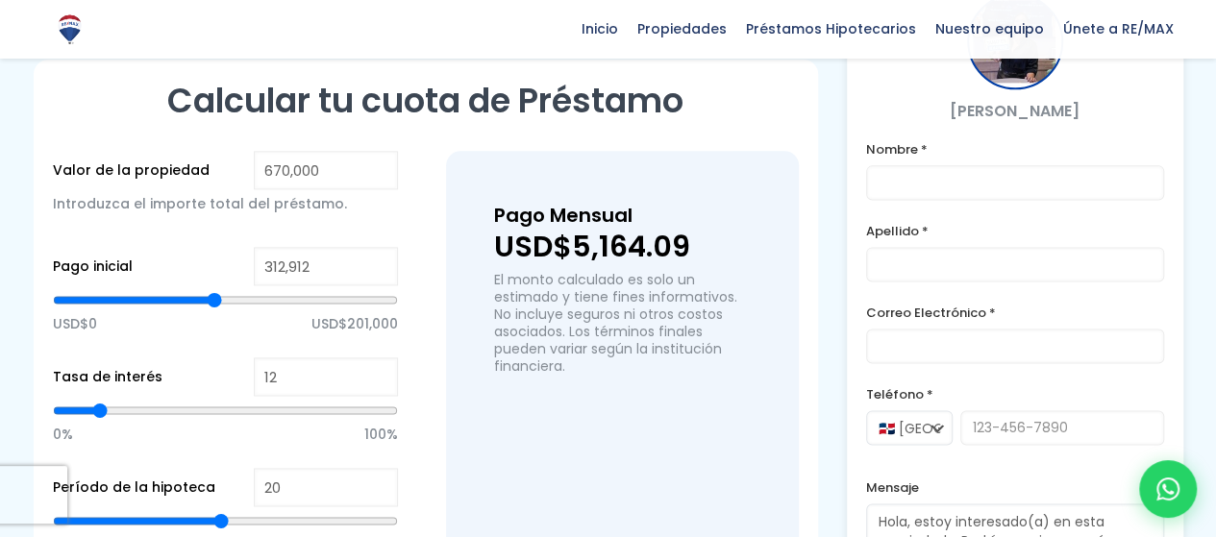
type input "338934"
type input "402,687"
type input "402687"
type input "436,515"
type input "436515"
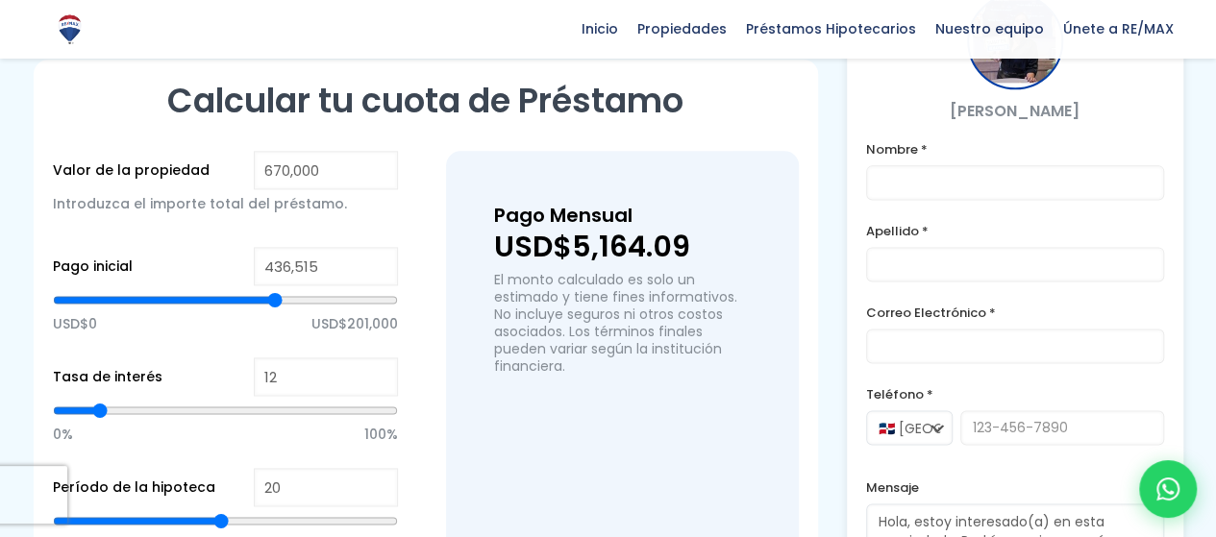
type input "491,161"
type input "491161"
type input "524,990"
type input "524990"
type input "552,312"
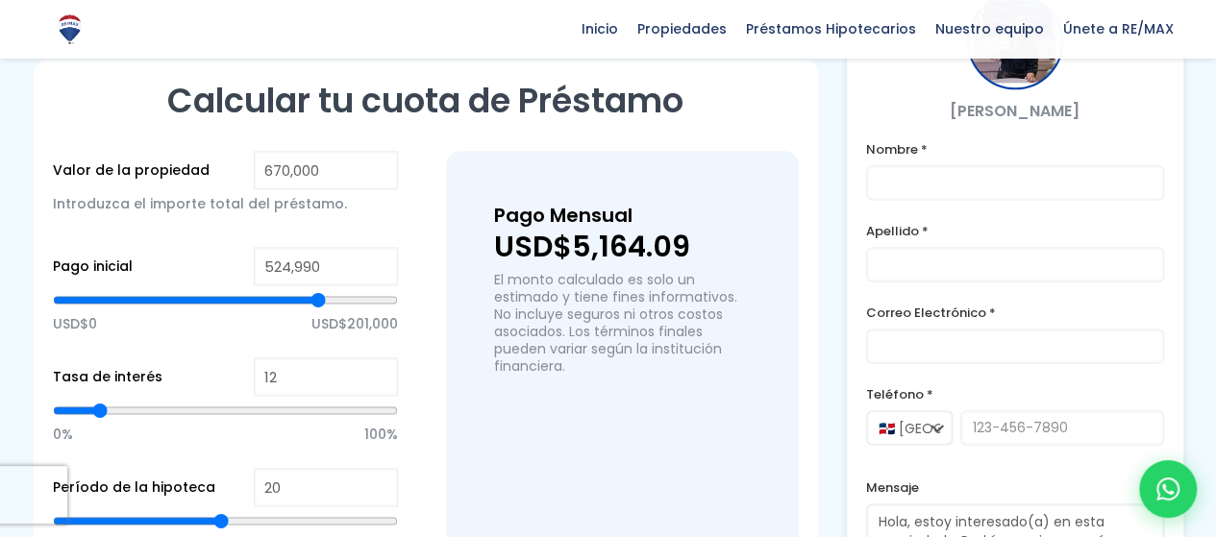
type input "552312"
type input "560,119"
type input "560119"
type input "562,721"
type input "562721"
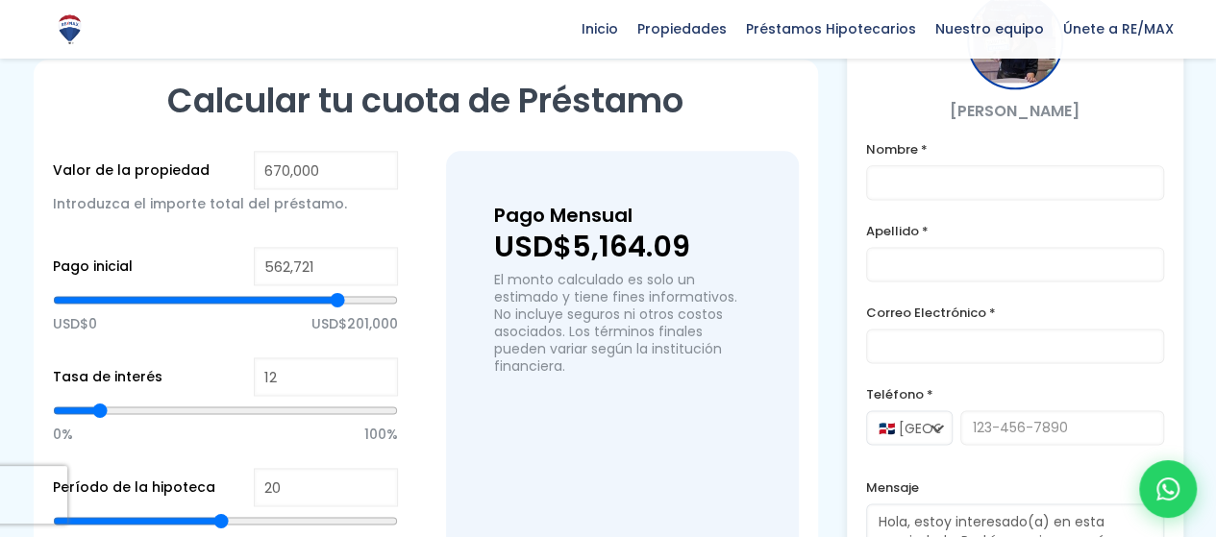
type input "564,022"
type input "564022"
type input "582,237"
type input "582237"
type input "660,303"
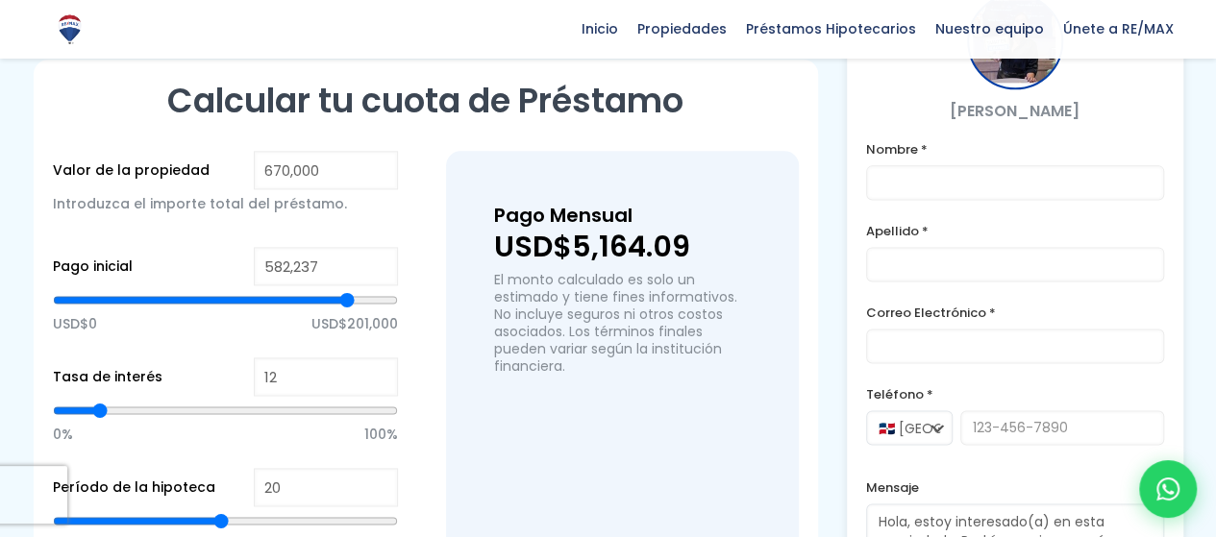
type input "660303"
type input "670,000"
type input "670000"
type input "575,732"
type input "575732"
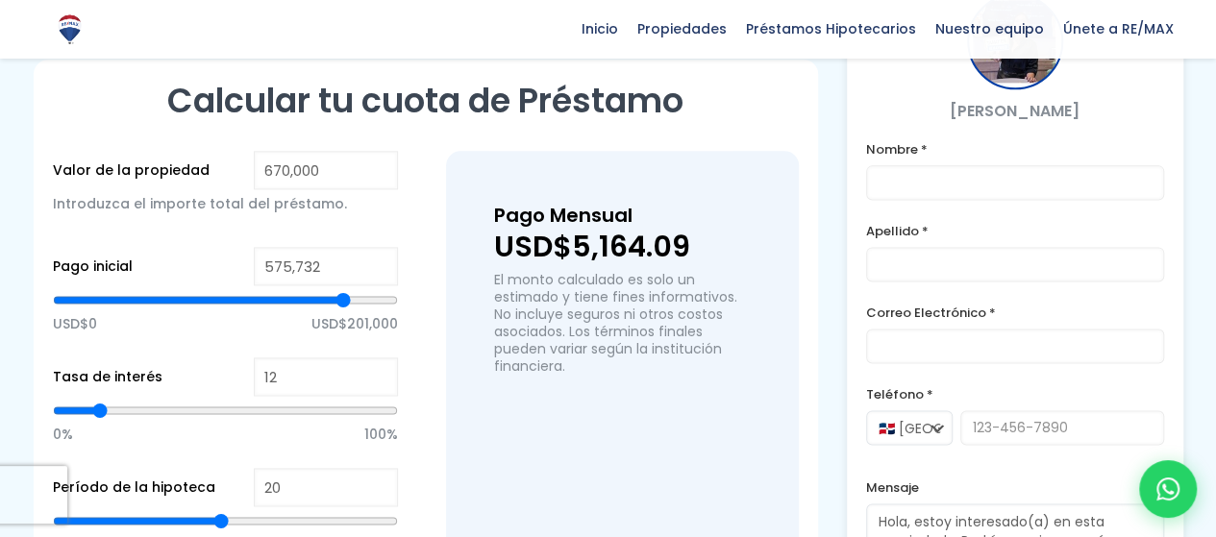
type input "496,366"
type input "496366"
type input "392,278"
type input "392278"
type input "263,471"
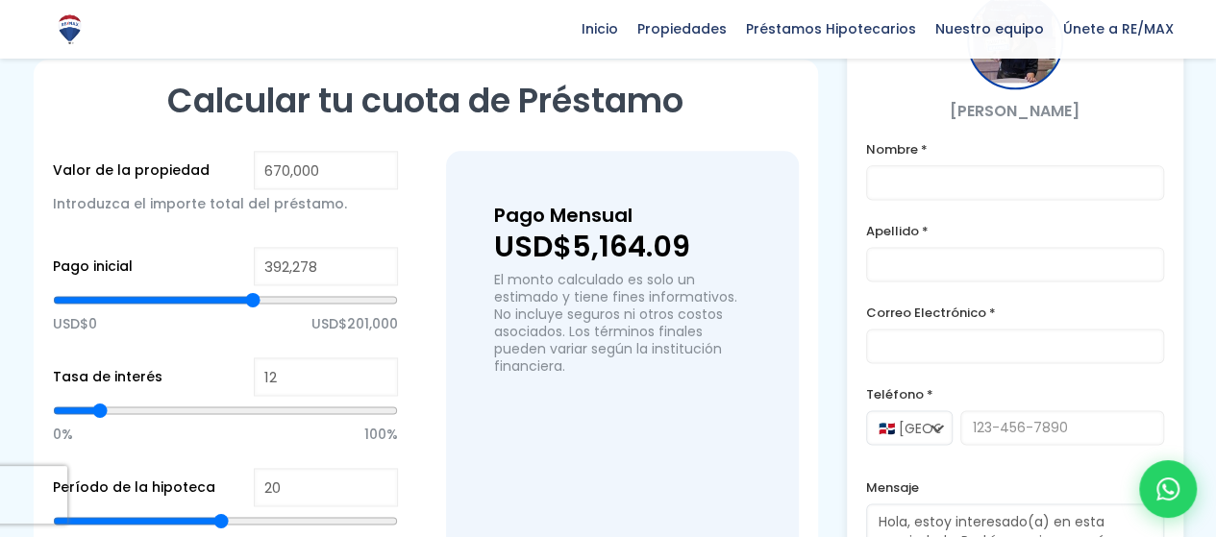
type input "263471"
type input "219,234"
type input "219234"
type input "206,223"
type input "206223"
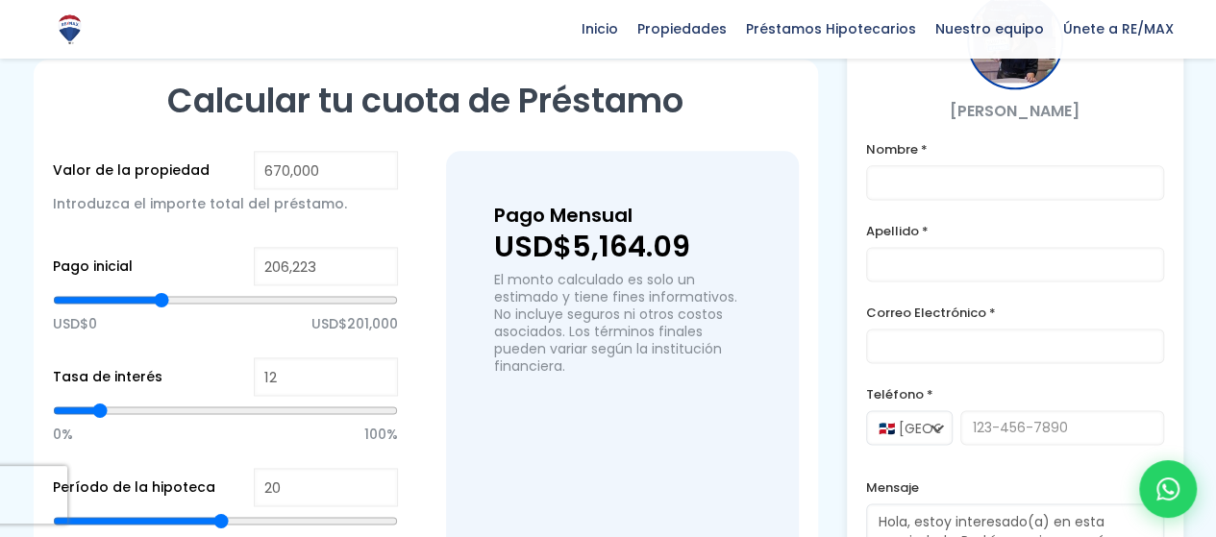
type input "197,115"
drag, startPoint x: 221, startPoint y: 280, endPoint x: 144, endPoint y: 278, distance: 76.9
type input "197115"
click at [157, 290] on input "range" at bounding box center [225, 299] width 345 height 19
type input "59,200"
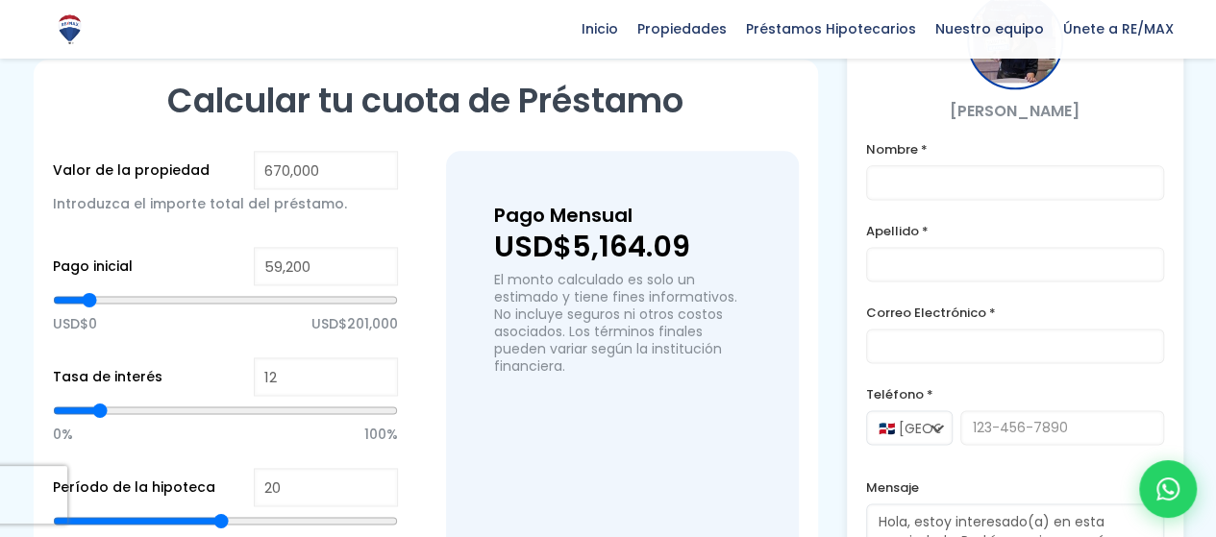
type input "59200"
click at [88, 290] on input "range" at bounding box center [225, 299] width 345 height 19
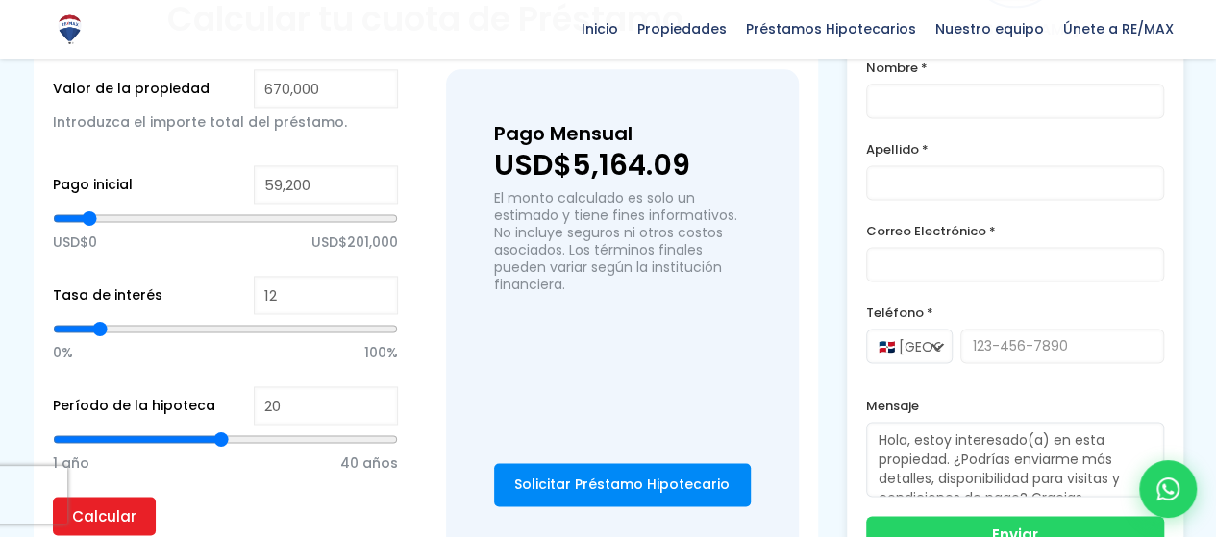
scroll to position [1392, 0]
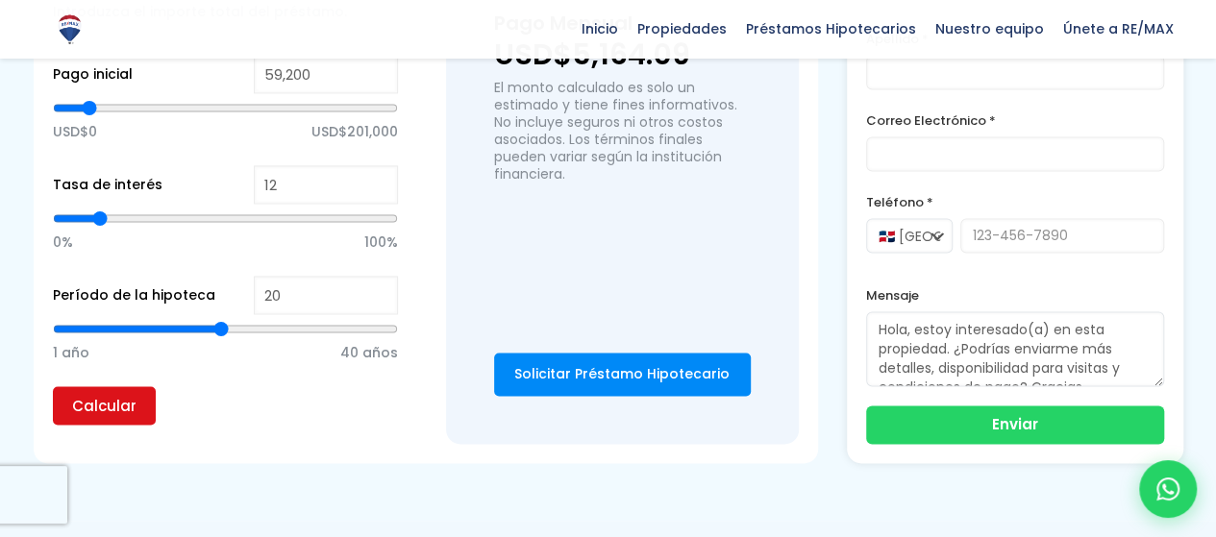
click at [92, 386] on input "Calcular" at bounding box center [104, 405] width 103 height 38
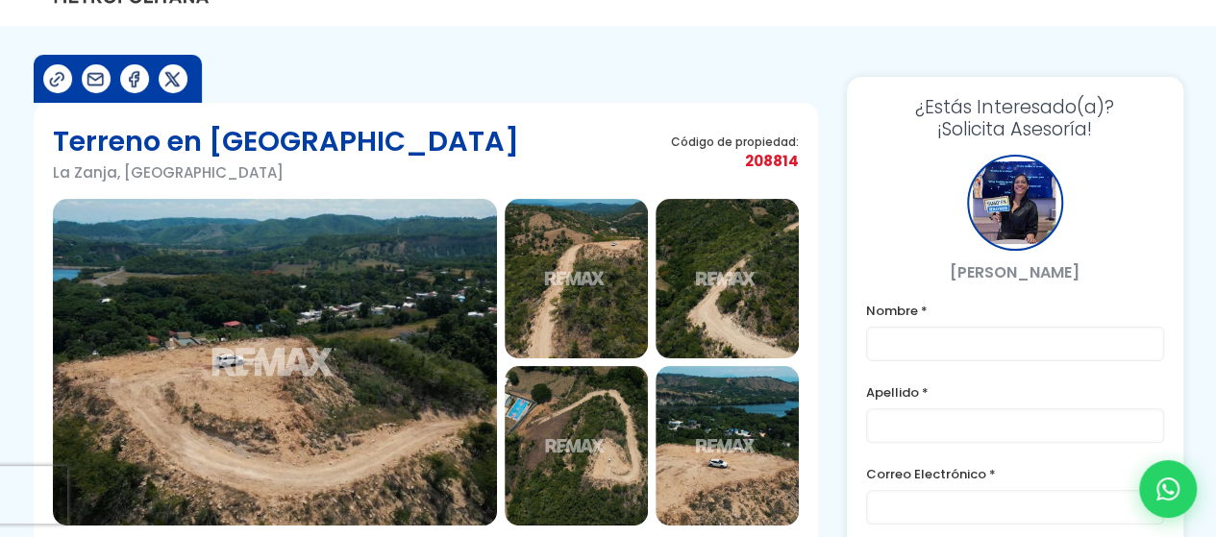
scroll to position [0, 0]
